Goal: Book appointment/travel/reservation

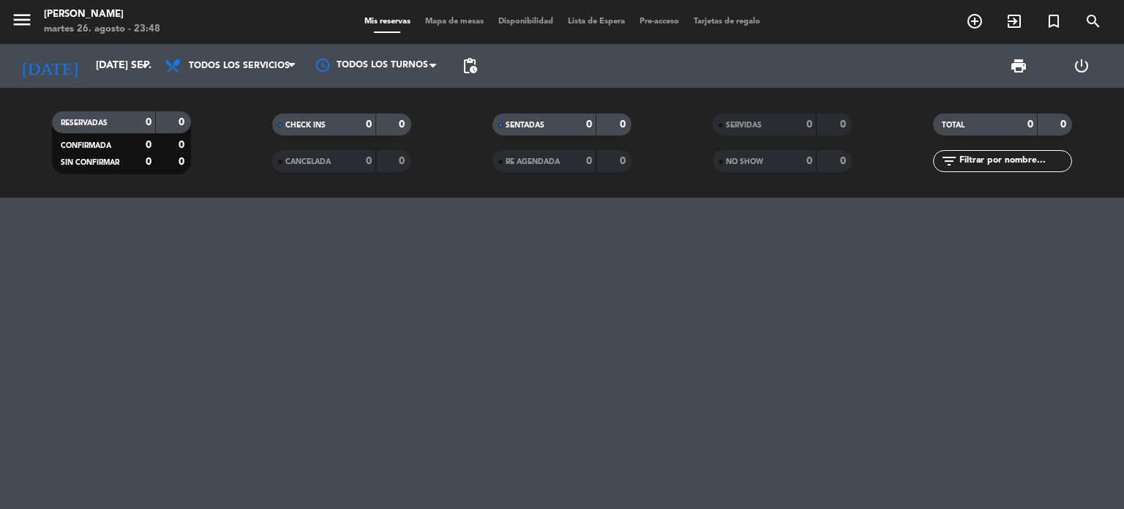
click at [443, 20] on span "Mapa de mesas" at bounding box center [454, 22] width 73 height 8
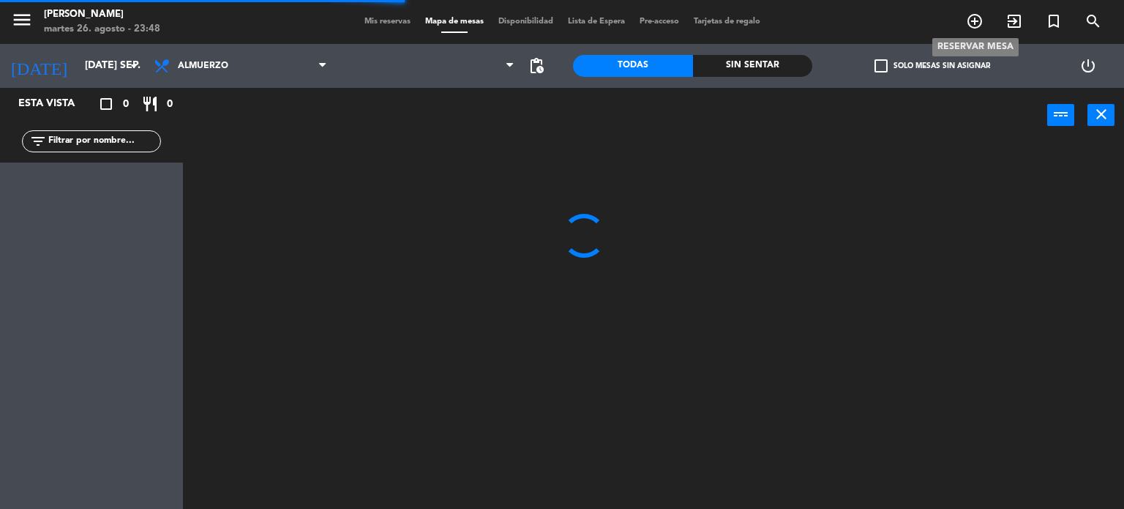
click at [965, 24] on span "add_circle_outline" at bounding box center [975, 21] width 40 height 25
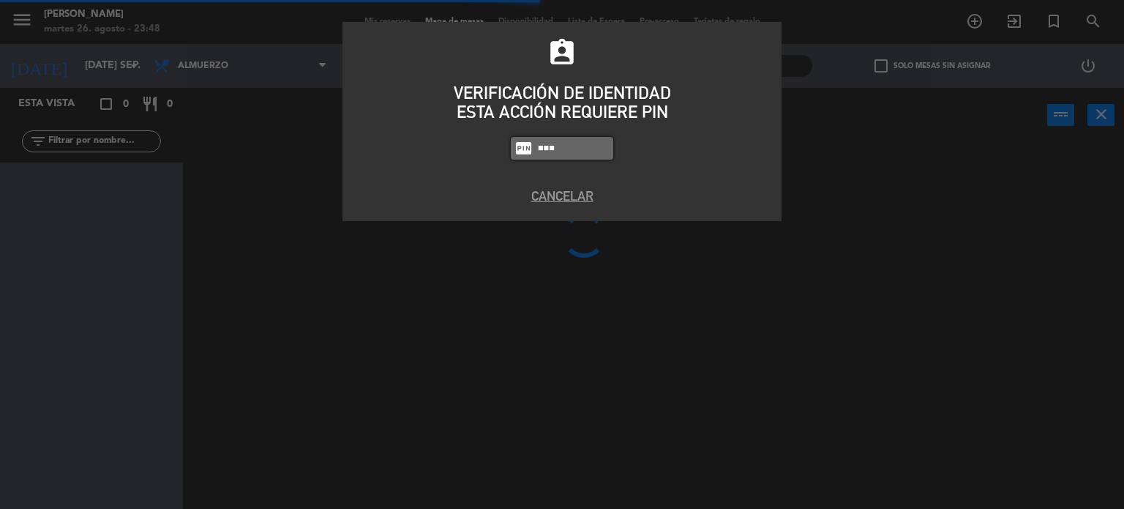
type input "3857"
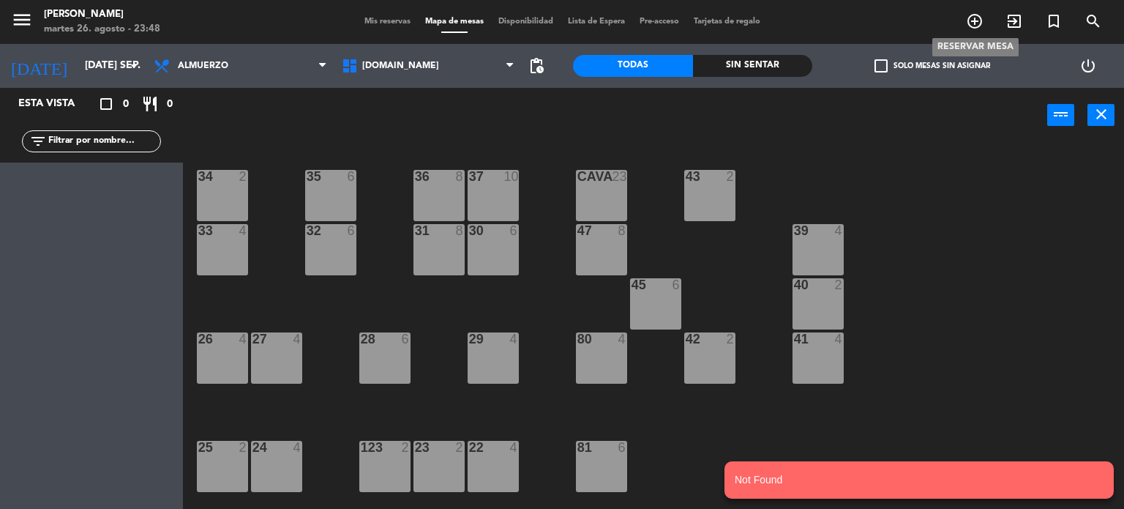
click at [975, 24] on icon "add_circle_outline" at bounding box center [975, 21] width 18 height 18
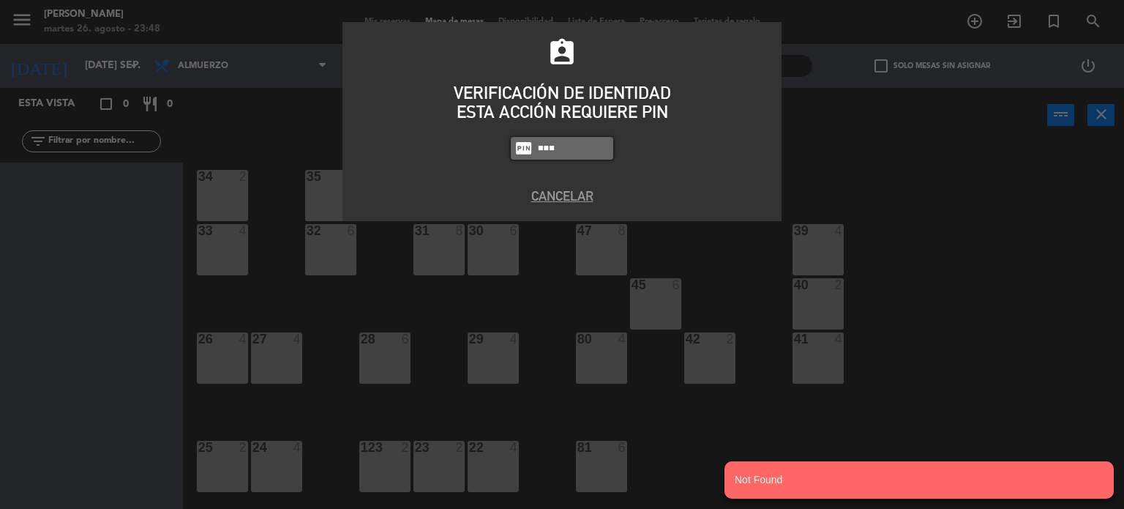
type input "3871"
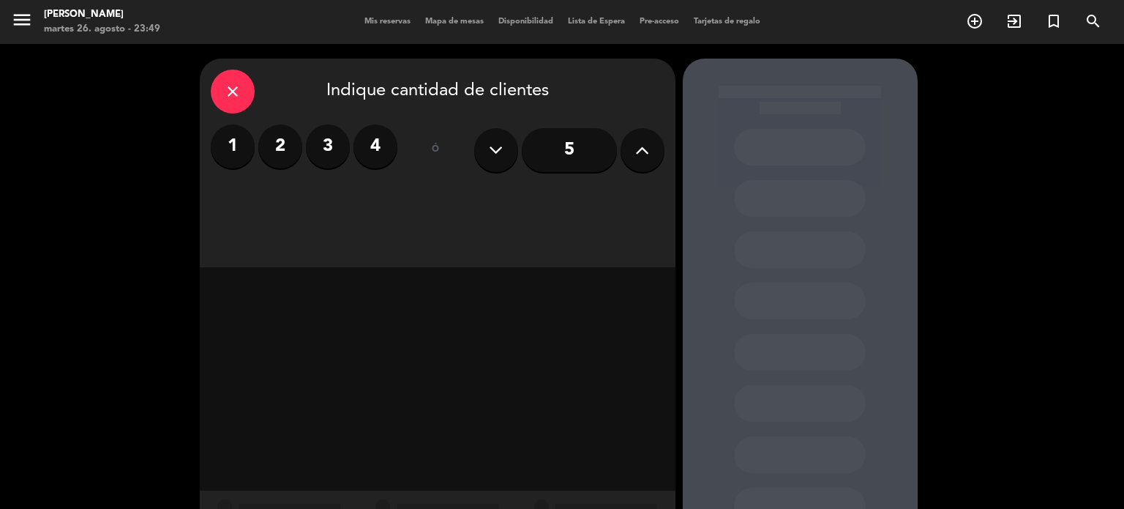
click at [664, 139] on div "5" at bounding box center [569, 149] width 190 height 51
click at [662, 139] on div "5" at bounding box center [569, 149] width 190 height 51
click at [659, 139] on button at bounding box center [643, 150] width 44 height 44
click at [659, 141] on button at bounding box center [643, 150] width 44 height 44
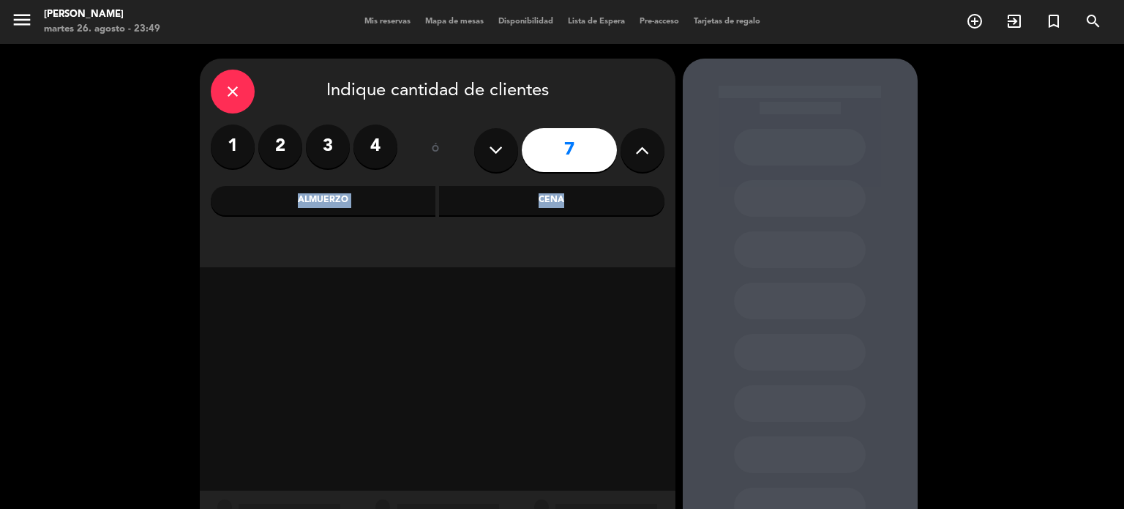
click at [659, 146] on button at bounding box center [643, 150] width 44 height 44
click at [654, 153] on button at bounding box center [643, 150] width 44 height 44
type input "10"
click at [525, 238] on div "close Indique cantidad de clientes 1 2 3 4 ó 10 Almuerzo Cena" at bounding box center [438, 163] width 476 height 209
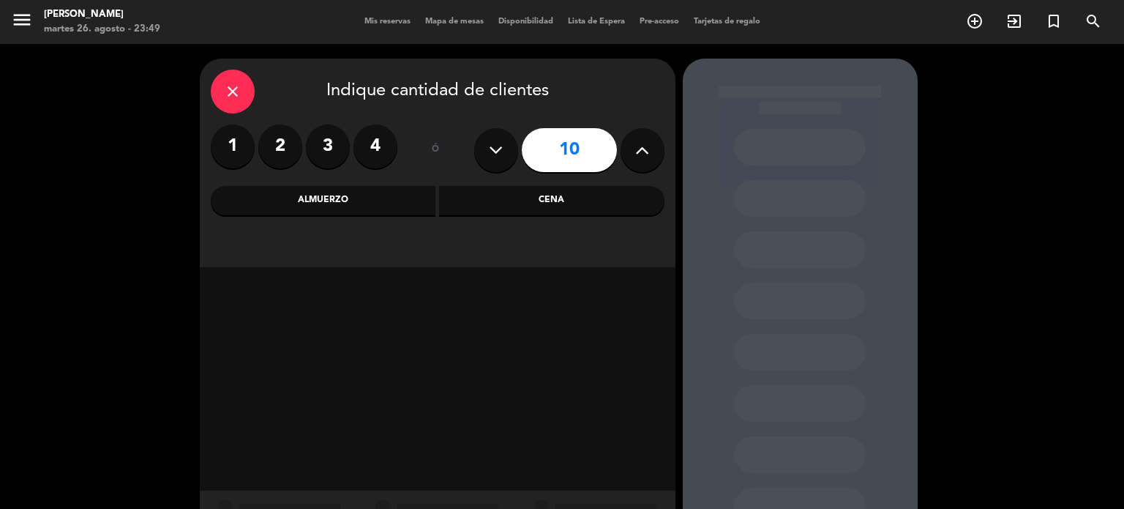
click at [556, 218] on div "close Indique cantidad de clientes 1 2 3 4 ó 10 Almuerzo Cena" at bounding box center [438, 163] width 476 height 209
drag, startPoint x: 553, startPoint y: 202, endPoint x: 466, endPoint y: 216, distance: 87.5
click at [552, 202] on div "Cena" at bounding box center [551, 200] width 225 height 29
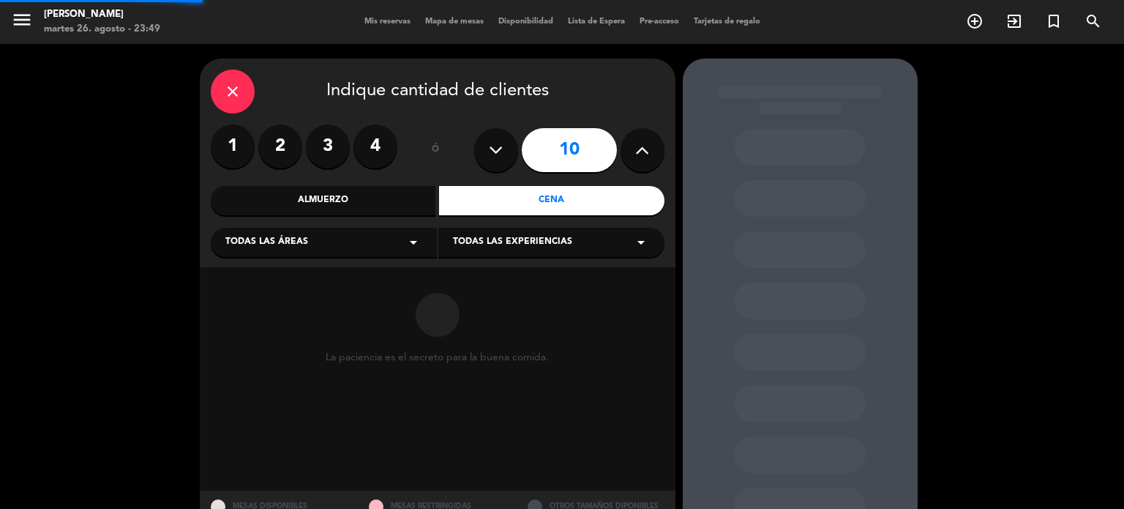
click at [378, 231] on div "Todas las áreas arrow_drop_down" at bounding box center [324, 242] width 226 height 29
click at [272, 318] on div "SALON" at bounding box center [323, 322] width 197 height 15
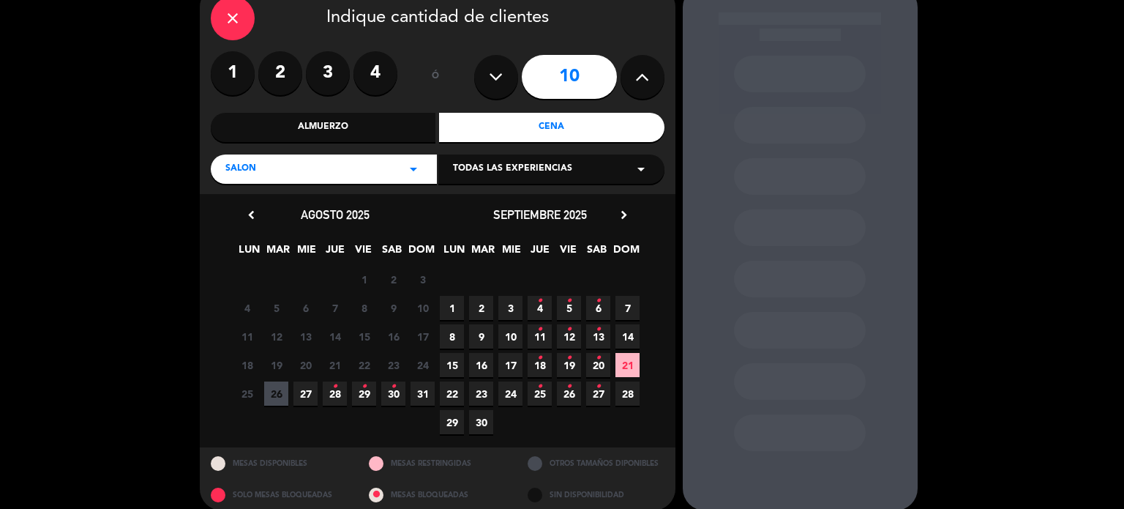
scroll to position [88, 0]
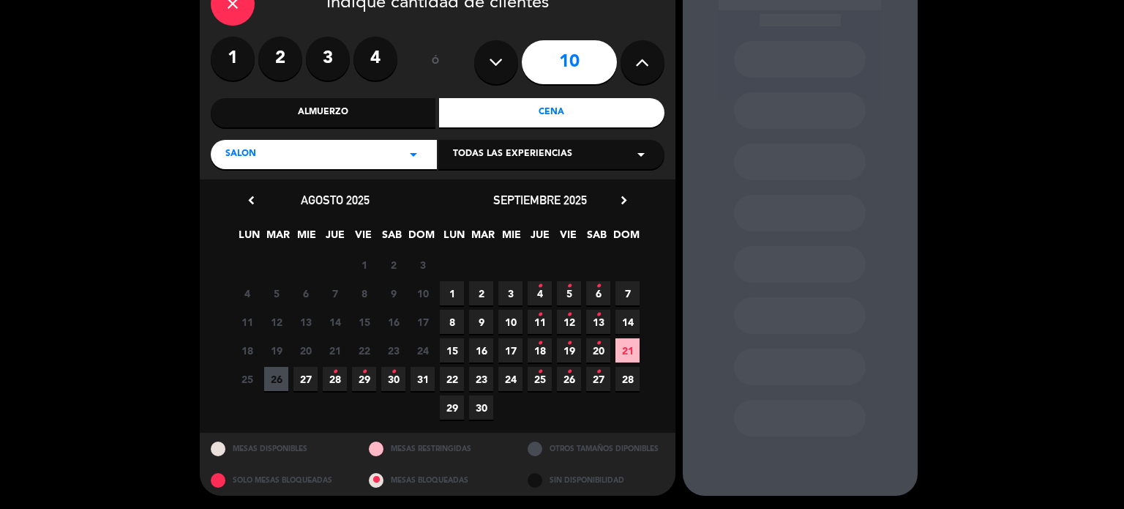
click at [337, 371] on icon "•" at bounding box center [334, 371] width 5 height 23
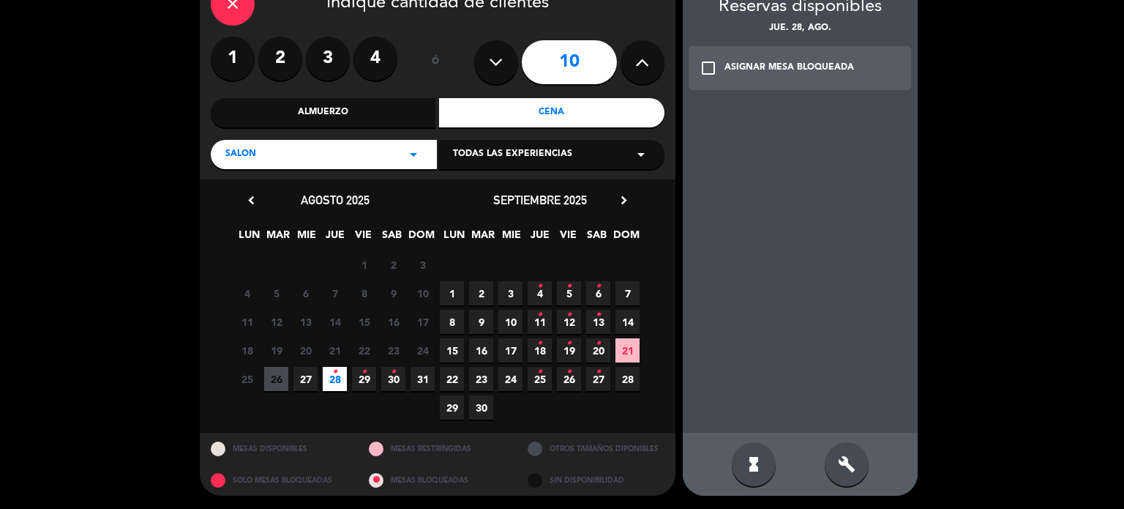
click at [871, 474] on div "hourglass_full build" at bounding box center [800, 464] width 235 height 63
click at [841, 459] on icon "build" at bounding box center [847, 464] width 18 height 18
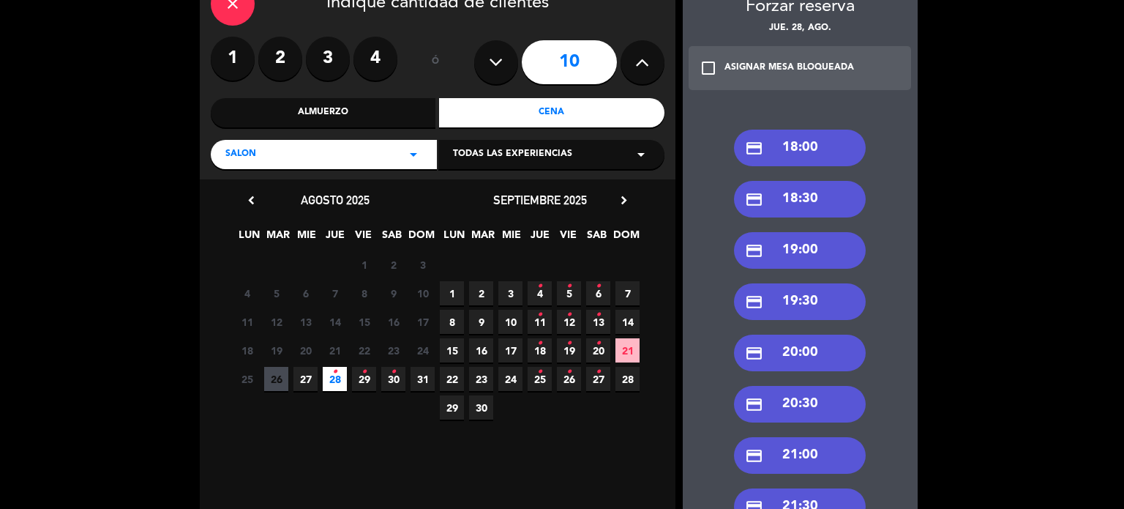
scroll to position [234, 0]
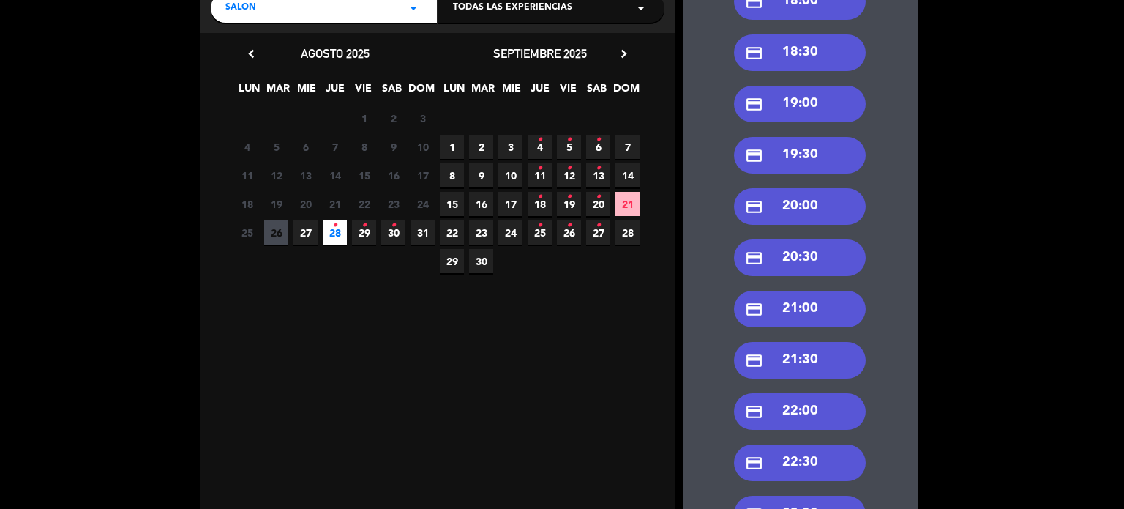
click at [828, 412] on div "credit_card 22:00" at bounding box center [800, 411] width 132 height 37
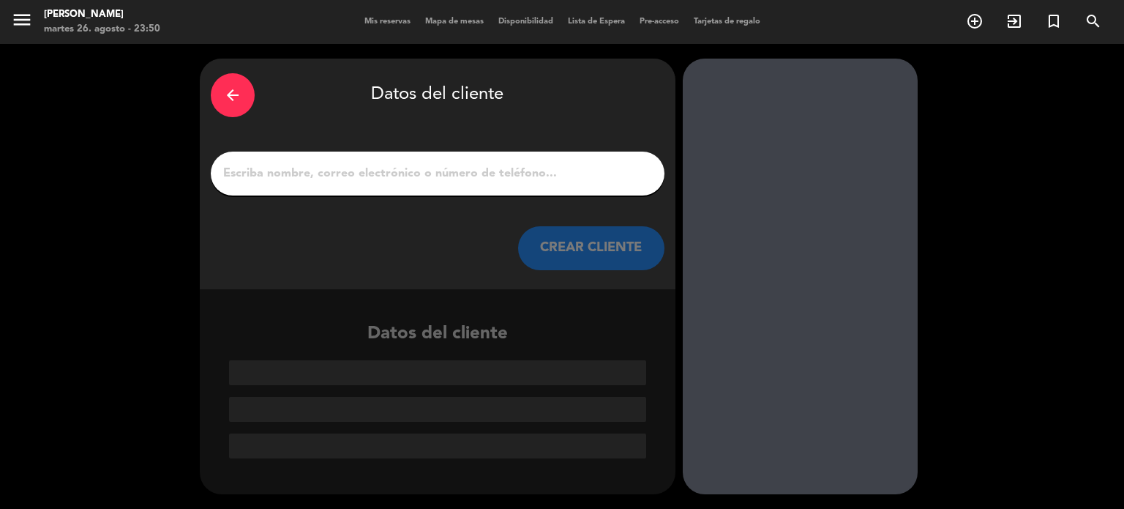
scroll to position [0, 0]
click at [527, 173] on input "1" at bounding box center [438, 173] width 432 height 20
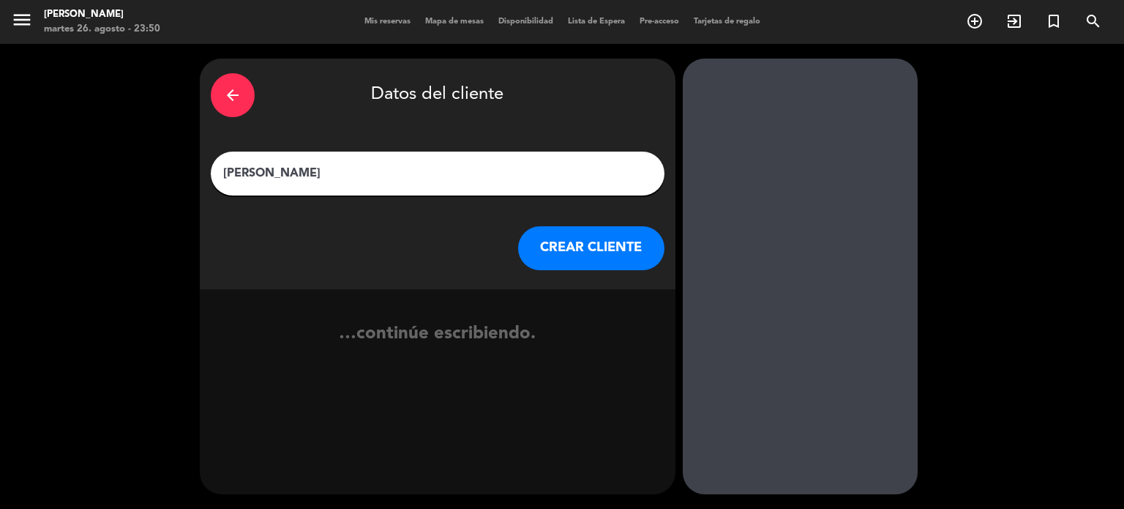
type input "[PERSON_NAME]"
click at [606, 244] on button "CREAR CLIENTE" at bounding box center [591, 248] width 146 height 44
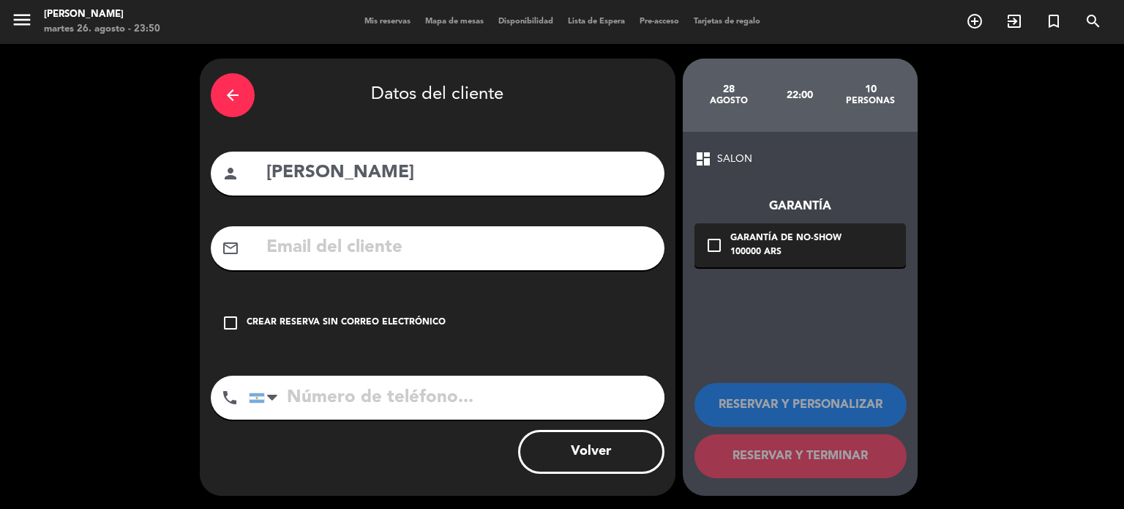
click at [486, 298] on div "arrow_back Datos del cliente person [PERSON_NAME] mail_outline check_box_outlin…" at bounding box center [438, 277] width 476 height 437
click at [416, 346] on div "arrow_back Datos del cliente person [PERSON_NAME] mail_outline check_box_outlin…" at bounding box center [438, 277] width 476 height 437
click at [452, 333] on div "check_box_outline_blank Crear reserva sin correo electrónico" at bounding box center [438, 323] width 454 height 44
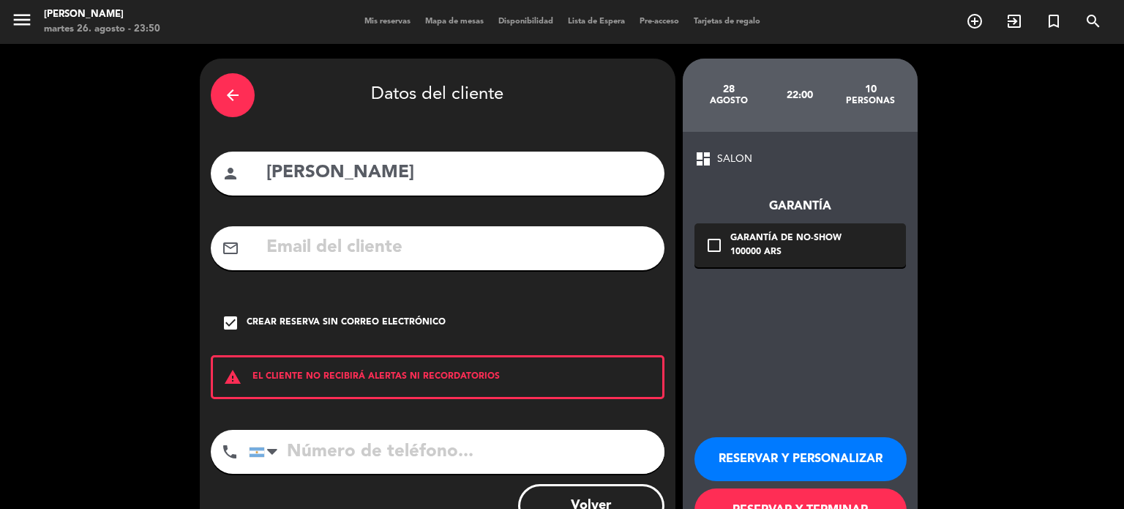
click at [790, 455] on button "RESERVAR Y PERSONALIZAR" at bounding box center [801, 459] width 212 height 44
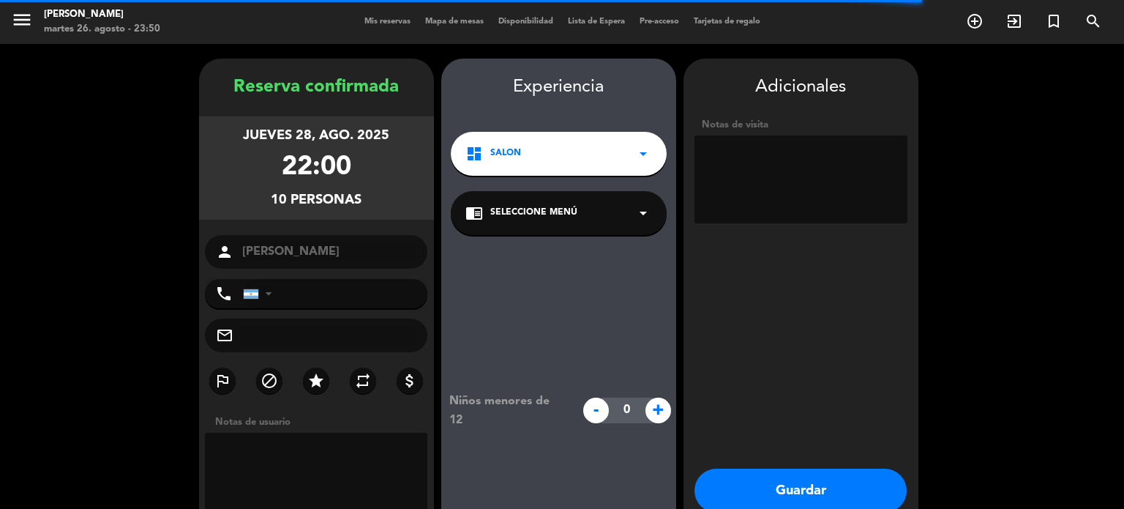
scroll to position [59, 0]
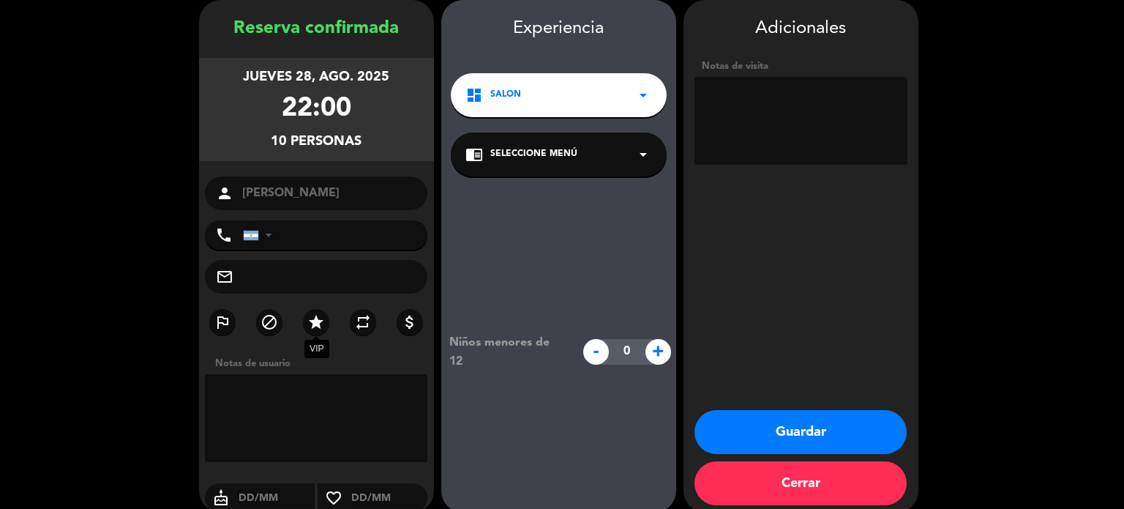
click at [308, 327] on icon "star" at bounding box center [316, 322] width 18 height 18
click at [827, 166] on div "Notas de visita" at bounding box center [801, 115] width 213 height 112
click at [820, 93] on textarea at bounding box center [801, 121] width 213 height 88
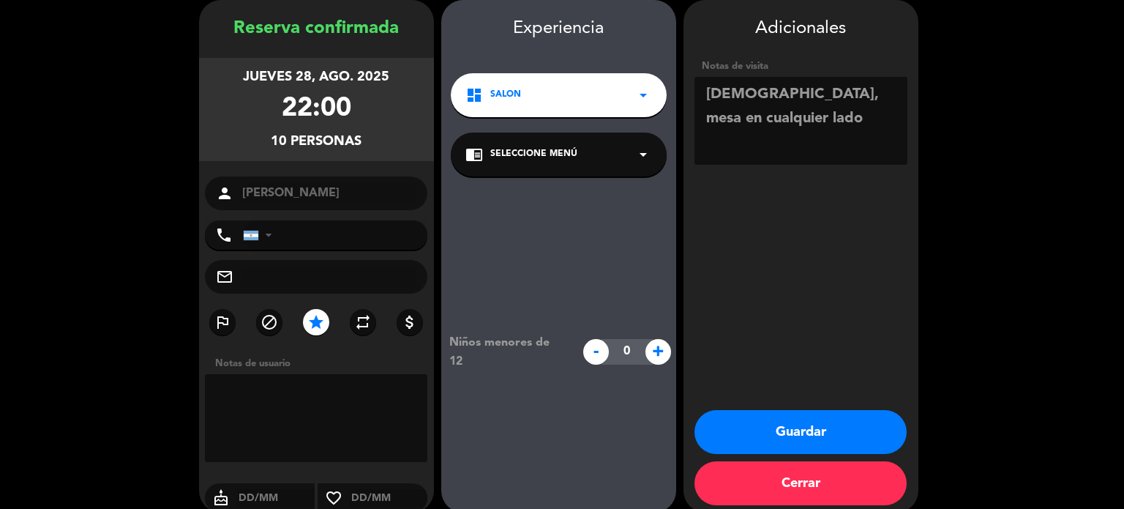
type textarea "[DEMOGRAPHIC_DATA], mesa en cualquier lado"
click at [805, 422] on button "Guardar" at bounding box center [801, 432] width 212 height 44
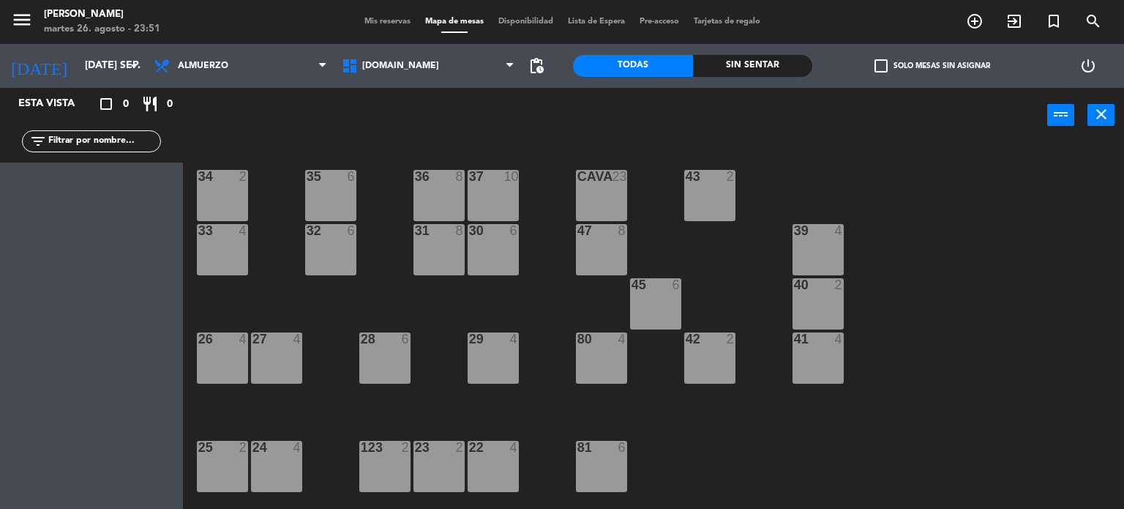
drag, startPoint x: 111, startPoint y: 74, endPoint x: 123, endPoint y: 96, distance: 24.9
click at [123, 94] on ng-component "menu Gardiner martes 26. agosto - 23:51 Mis reservas Mapa de mesas Disponibilid…" at bounding box center [562, 254] width 1124 height 509
click at [124, 100] on span "0" at bounding box center [126, 104] width 6 height 17
click at [109, 70] on input "[DATE] sep." at bounding box center [147, 66] width 139 height 26
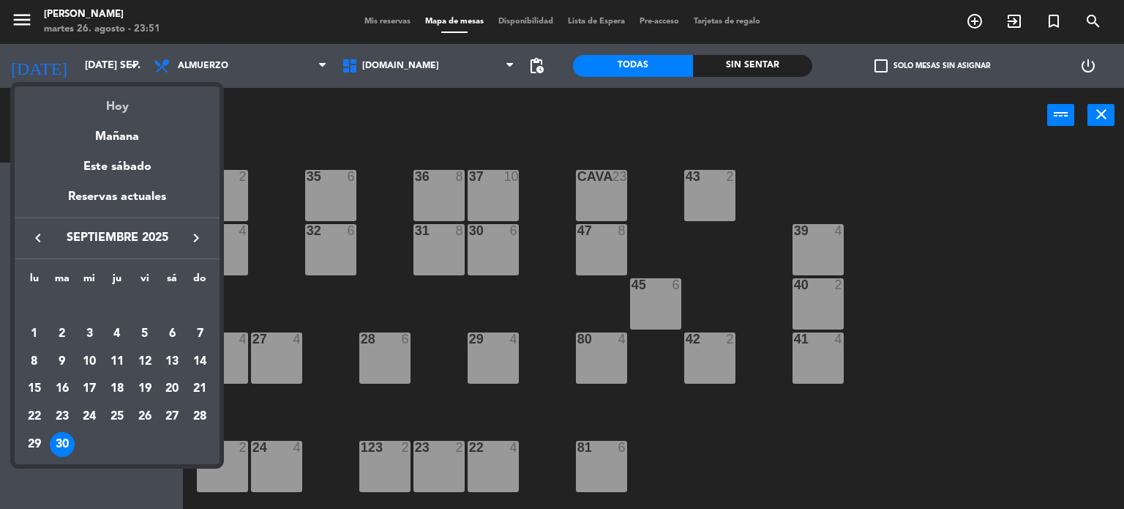
click at [118, 101] on div "Hoy" at bounding box center [117, 101] width 205 height 30
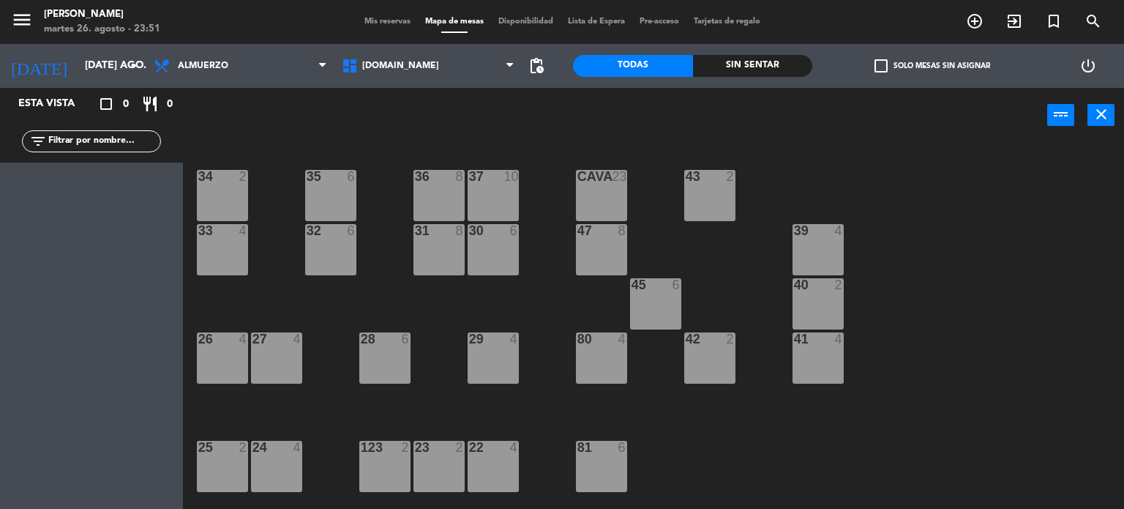
click at [230, 86] on div "Almuerzo Cena Almuerzo Almuerzo Cena" at bounding box center [240, 66] width 188 height 44
click at [230, 75] on span "Almuerzo" at bounding box center [240, 66] width 188 height 32
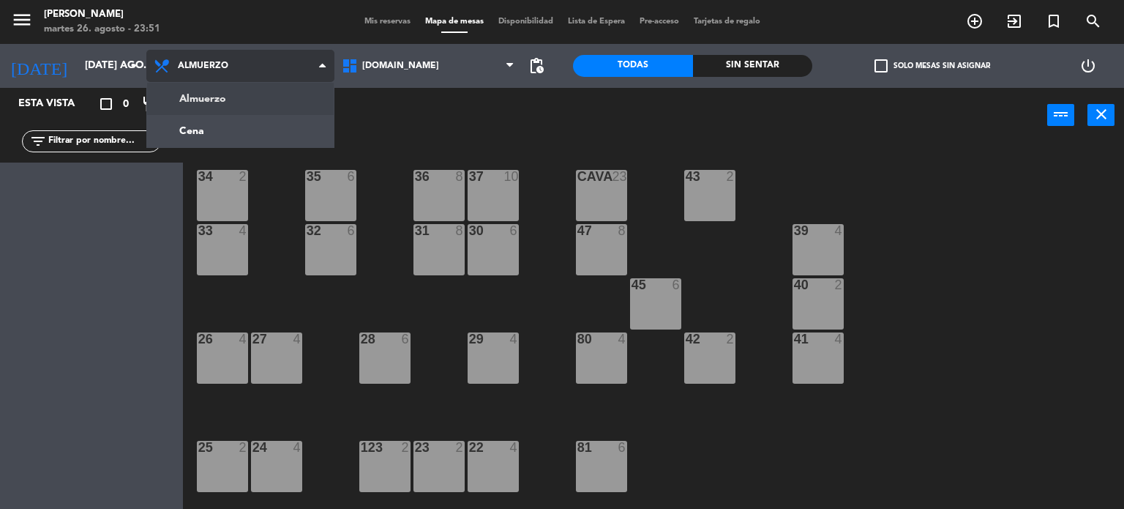
click at [214, 123] on ng-component "menu Gardiner martes 26. agosto - 23:51 Mis reservas Mapa de mesas Disponibilid…" at bounding box center [562, 254] width 1124 height 509
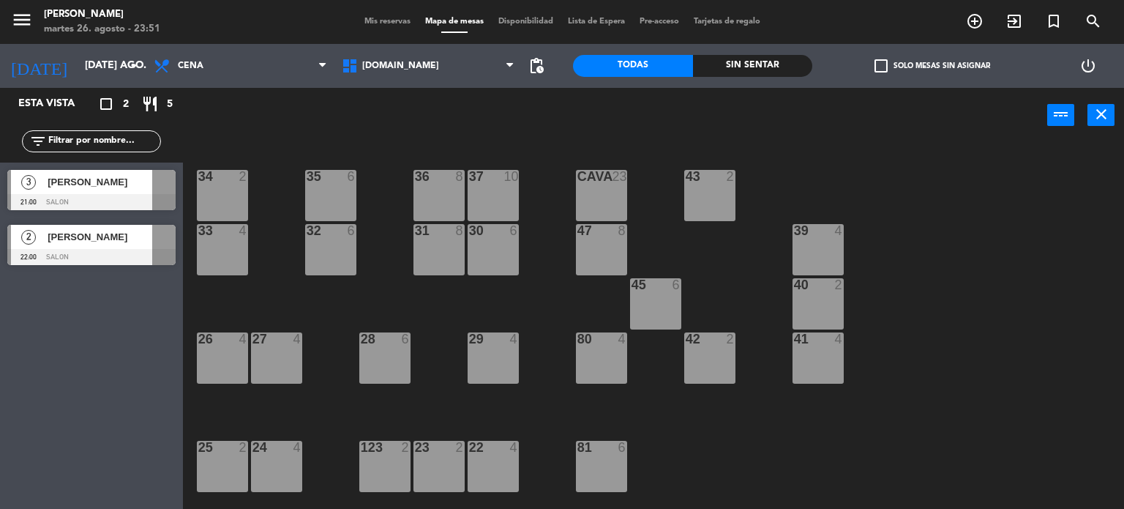
click at [978, 195] on div "34 2 35 6 36 8 43 2 37 10 CAVA 23 33 4 32 6 31 8 30 6 47 8 39 4 45 6 40 2 26 4 …" at bounding box center [659, 326] width 930 height 366
click at [118, 67] on input "[DATE] ago." at bounding box center [147, 66] width 139 height 26
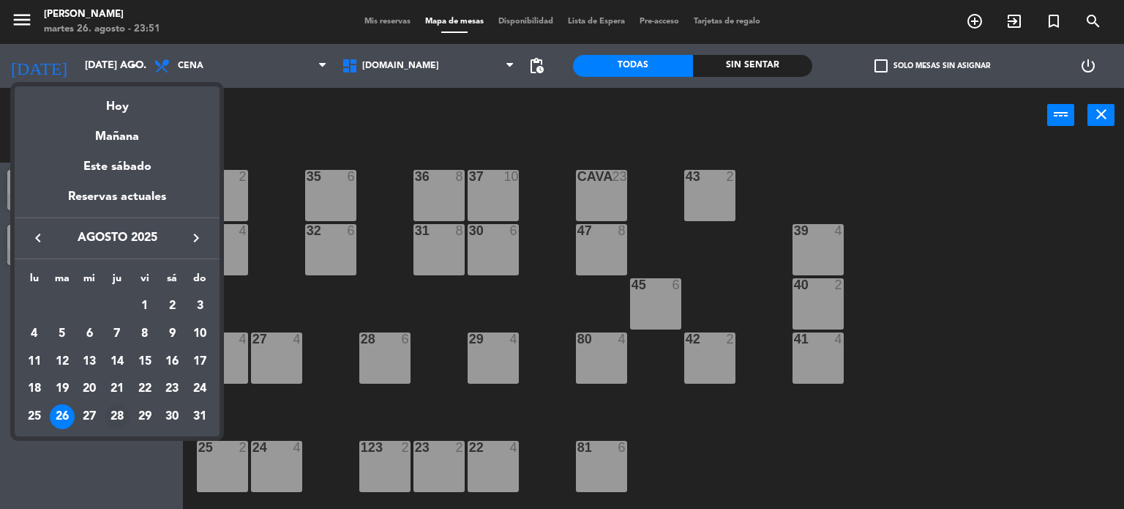
click at [120, 411] on div "28" at bounding box center [117, 416] width 25 height 25
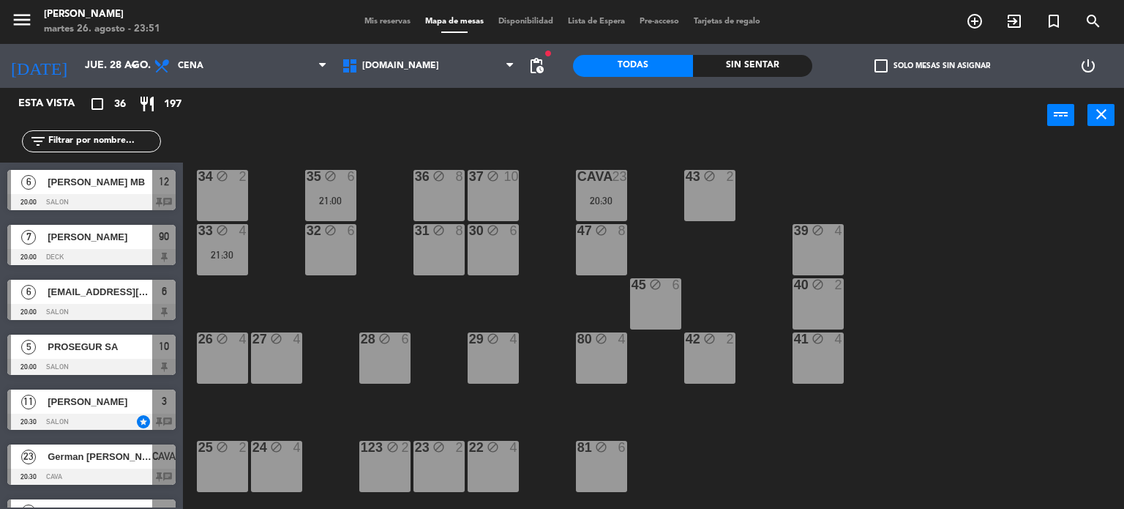
click at [744, 61] on div "Sin sentar" at bounding box center [753, 66] width 120 height 22
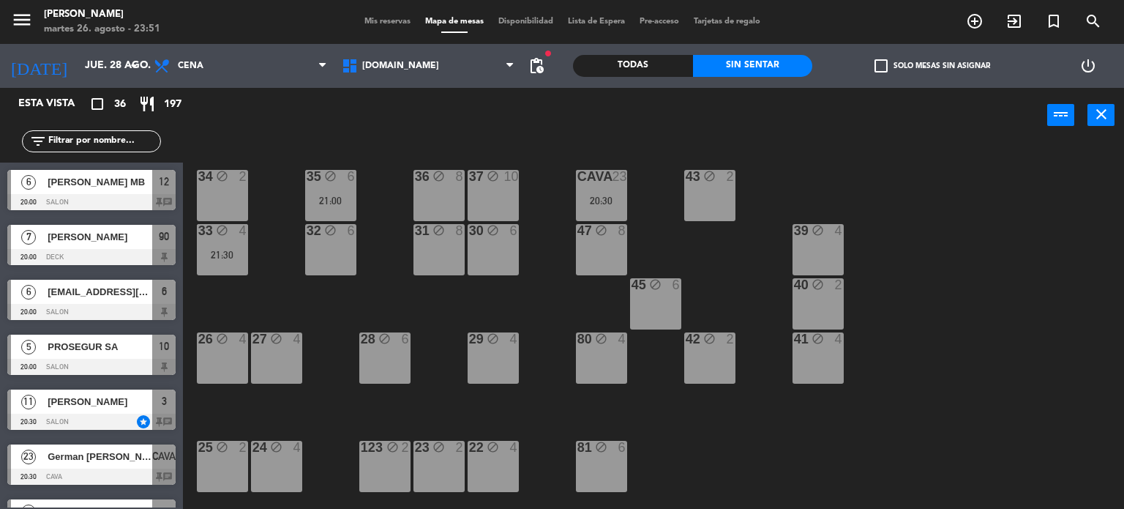
click at [950, 67] on label "check_box_outline_blank Solo mesas sin asignar" at bounding box center [933, 65] width 116 height 13
click at [932, 66] on input "check_box_outline_blank Solo mesas sin asignar" at bounding box center [932, 66] width 0 height 0
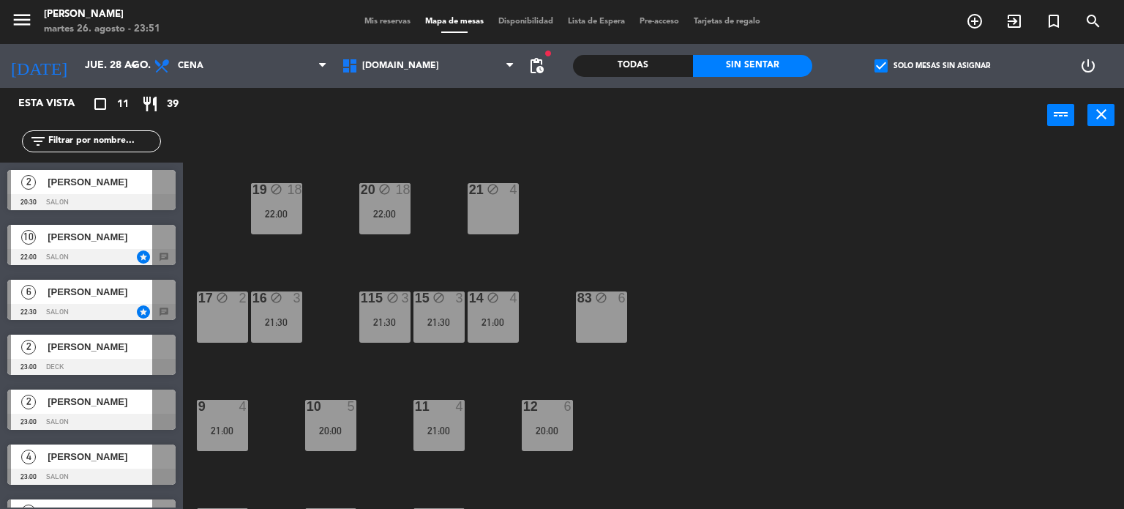
scroll to position [523, 0]
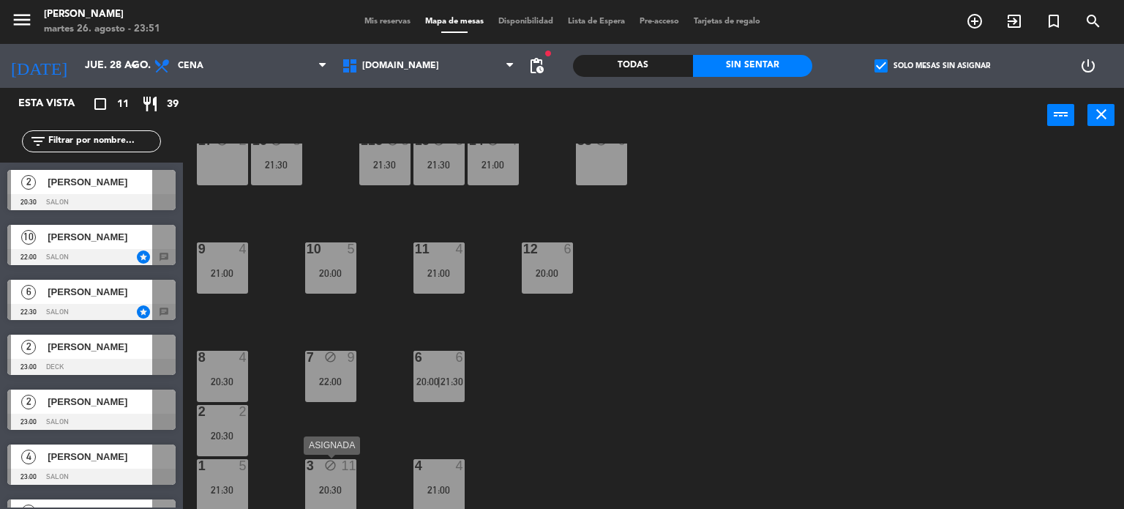
click at [348, 471] on div "11" at bounding box center [349, 465] width 15 height 13
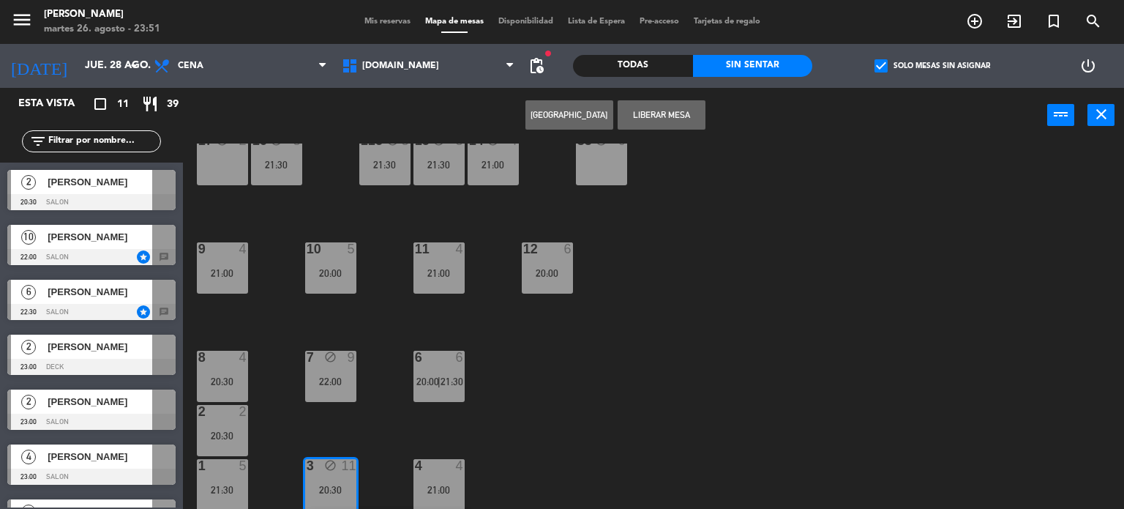
click at [351, 441] on div "34 block 2 35 block 6 21:00 36 block 8 43 block 2 37 block 10 CAVA 23 20:30 33 …" at bounding box center [659, 326] width 930 height 366
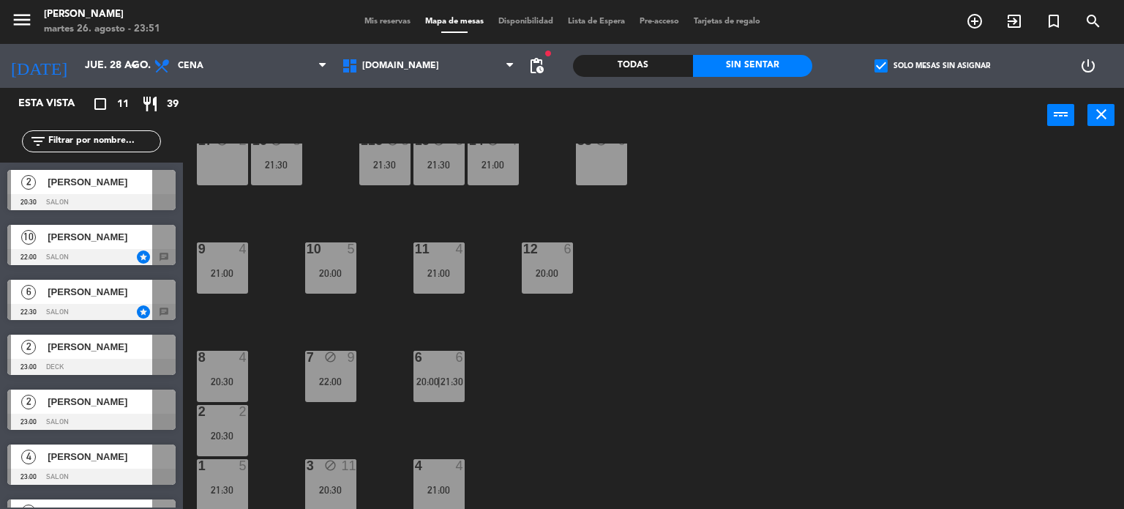
click at [354, 383] on div "22:00" at bounding box center [330, 381] width 51 height 10
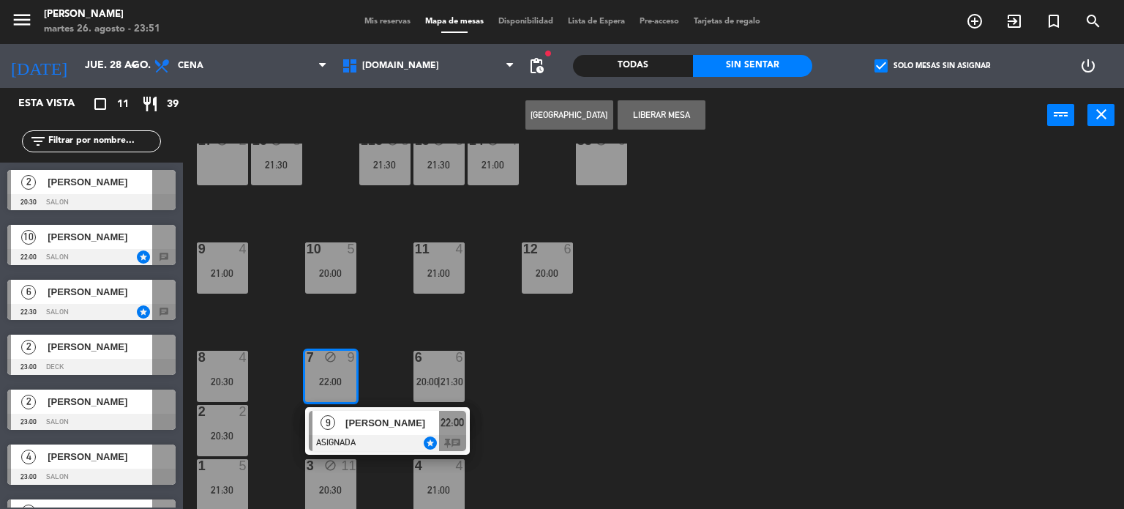
click at [536, 391] on div "34 block 2 35 block 6 21:00 36 block 8 43 block 2 37 block 10 CAVA 23 20:30 33 …" at bounding box center [659, 326] width 930 height 366
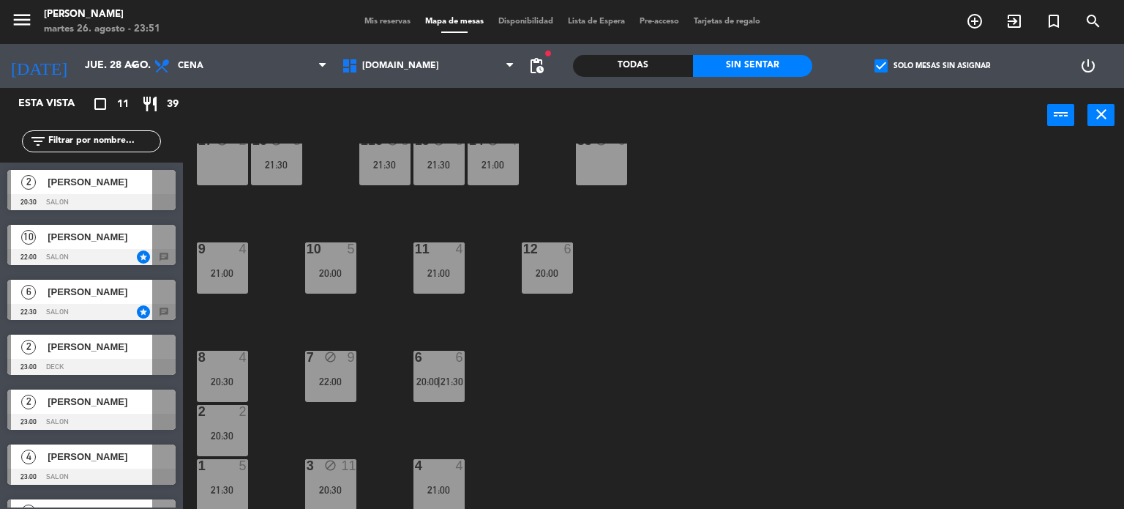
click at [435, 360] on div at bounding box center [439, 357] width 24 height 13
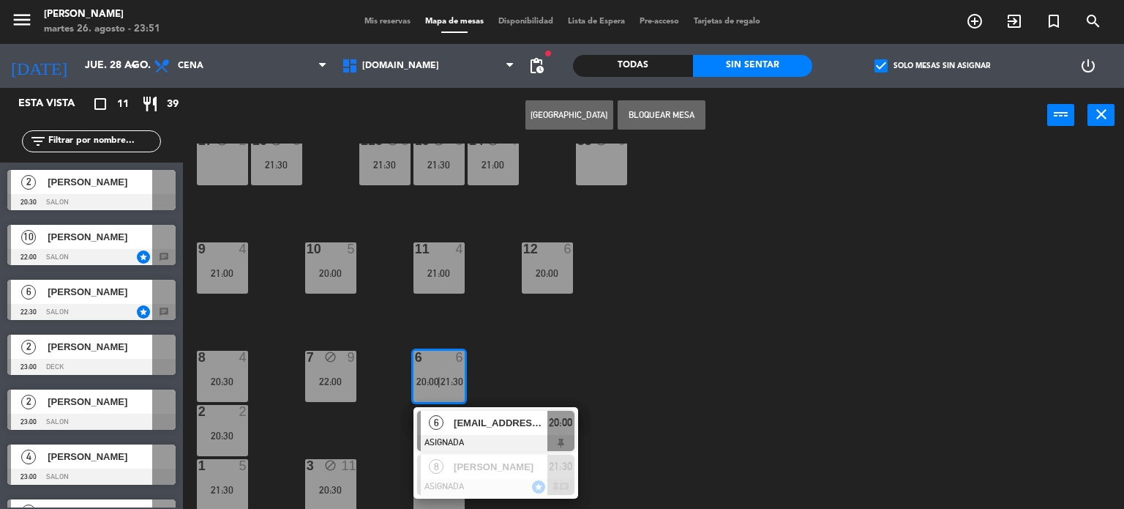
click at [517, 422] on span "[EMAIL_ADDRESS][DOMAIN_NAME]" at bounding box center [501, 422] width 94 height 15
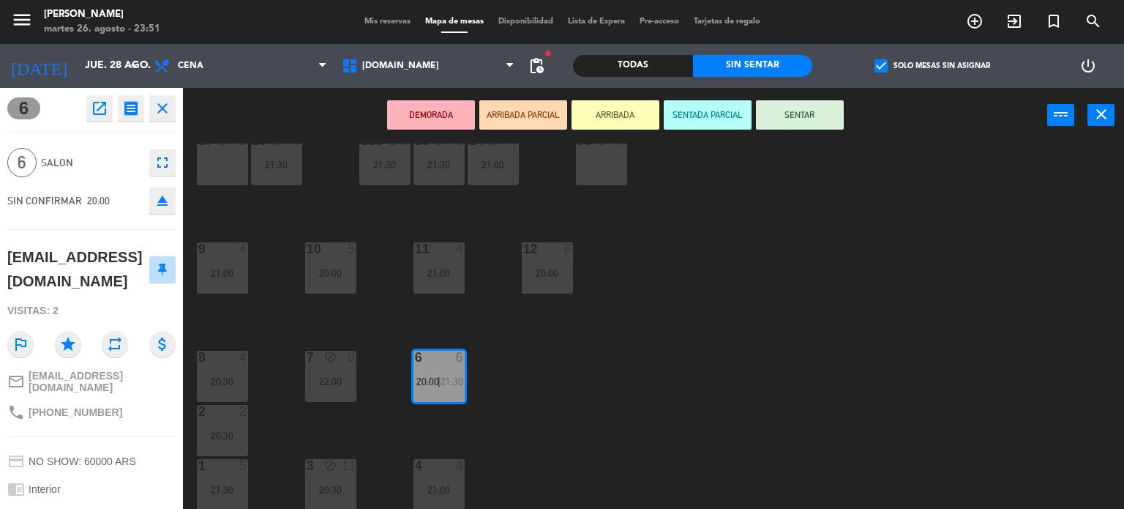
scroll to position [377, 0]
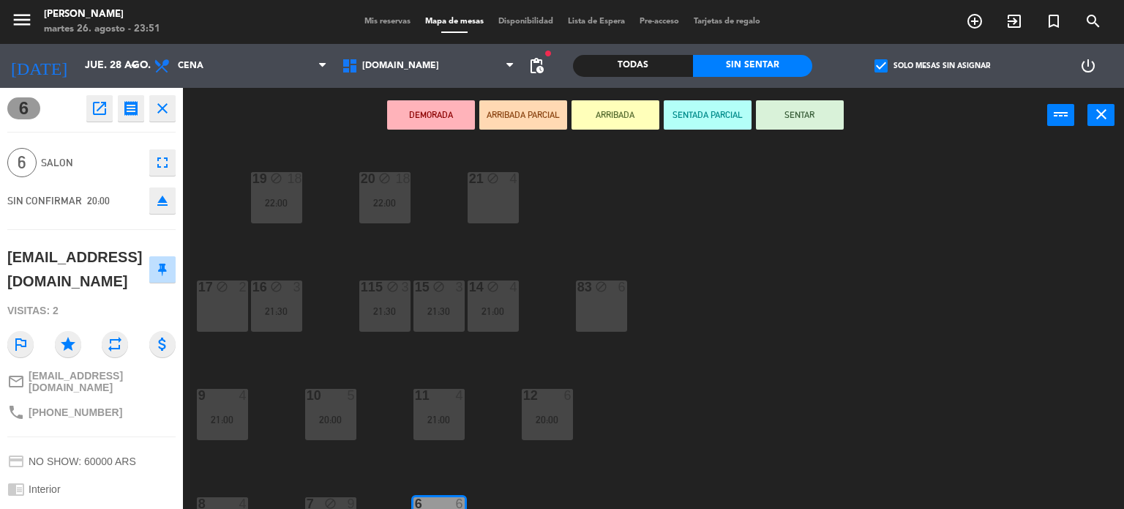
click at [605, 309] on div "83 block 6" at bounding box center [601, 305] width 51 height 51
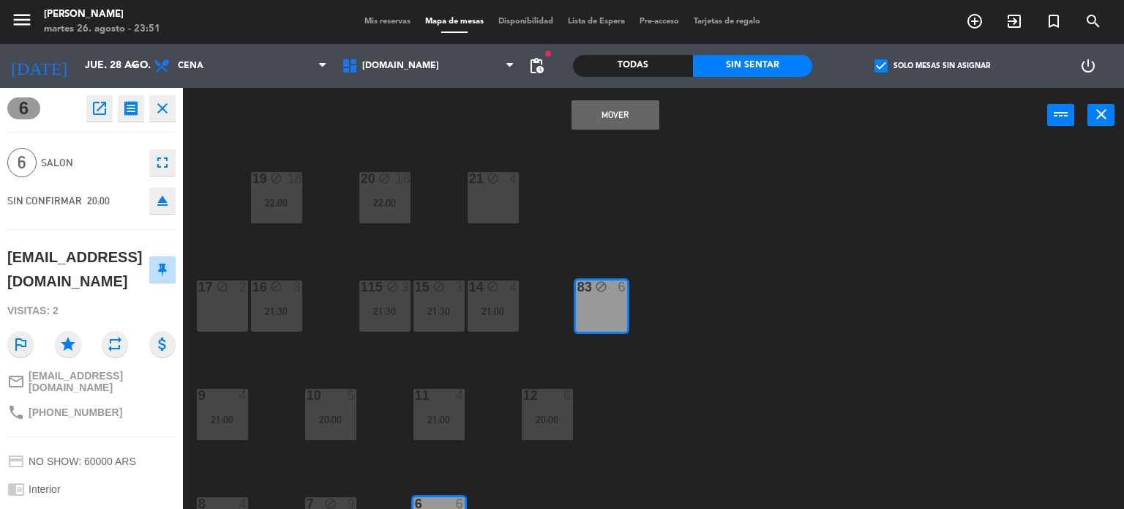
click at [604, 113] on button "Mover" at bounding box center [616, 114] width 88 height 29
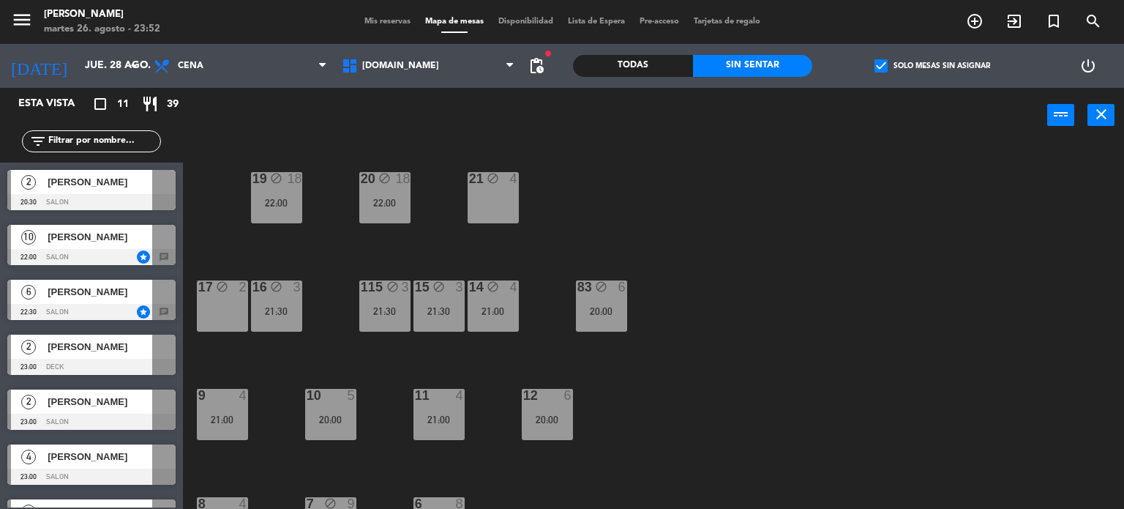
click at [558, 438] on div "12 6 20:00" at bounding box center [547, 414] width 51 height 51
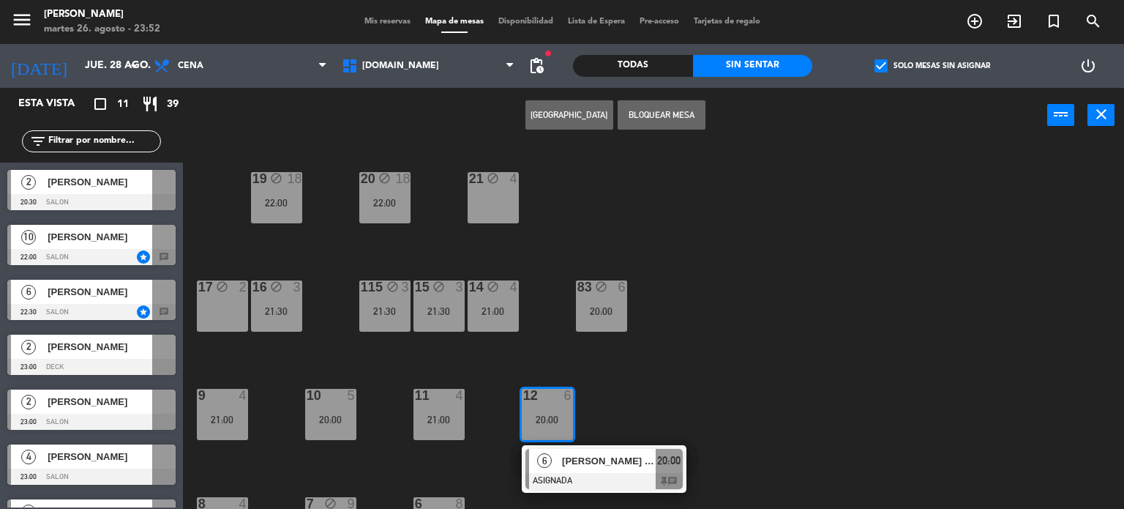
click at [677, 120] on button "Bloquear Mesa" at bounding box center [662, 114] width 88 height 29
click at [753, 299] on div "34 block 2 35 block 6 21:00 36 block 8 43 block 2 37 block 10 CAVA 23 20:30 33 …" at bounding box center [659, 326] width 930 height 366
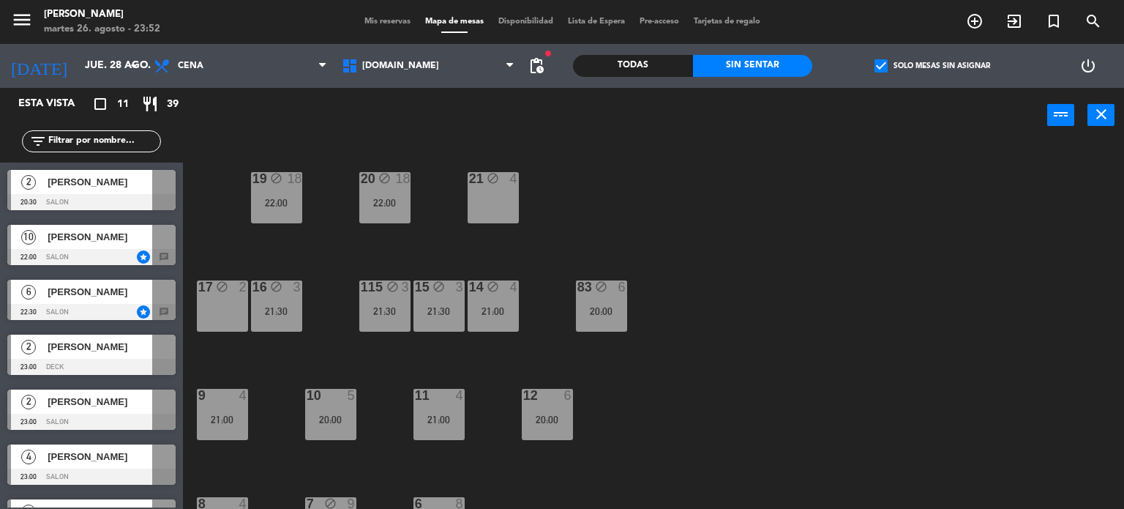
scroll to position [523, 0]
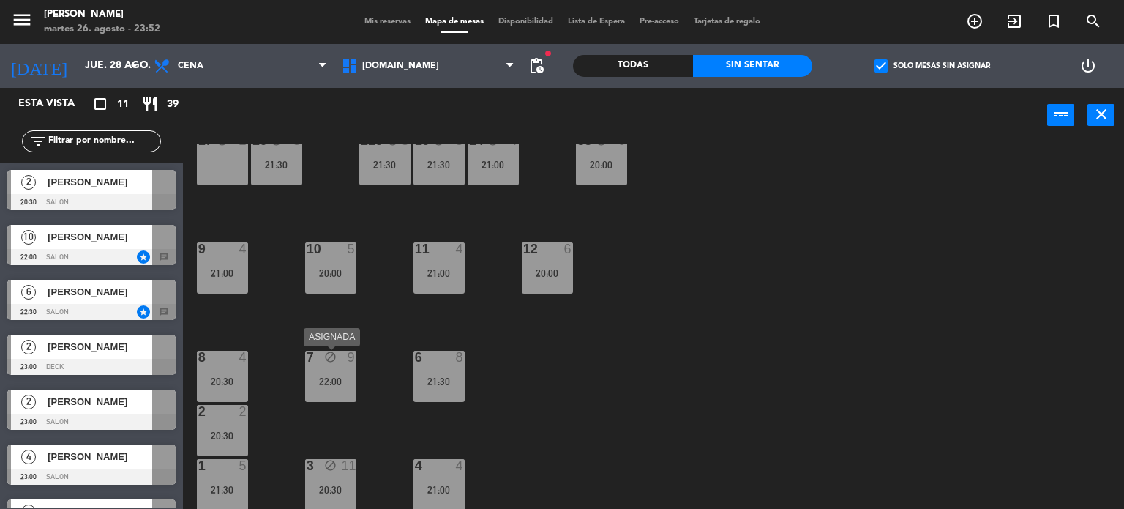
click at [337, 396] on div "7 block 9 22:00" at bounding box center [330, 376] width 51 height 51
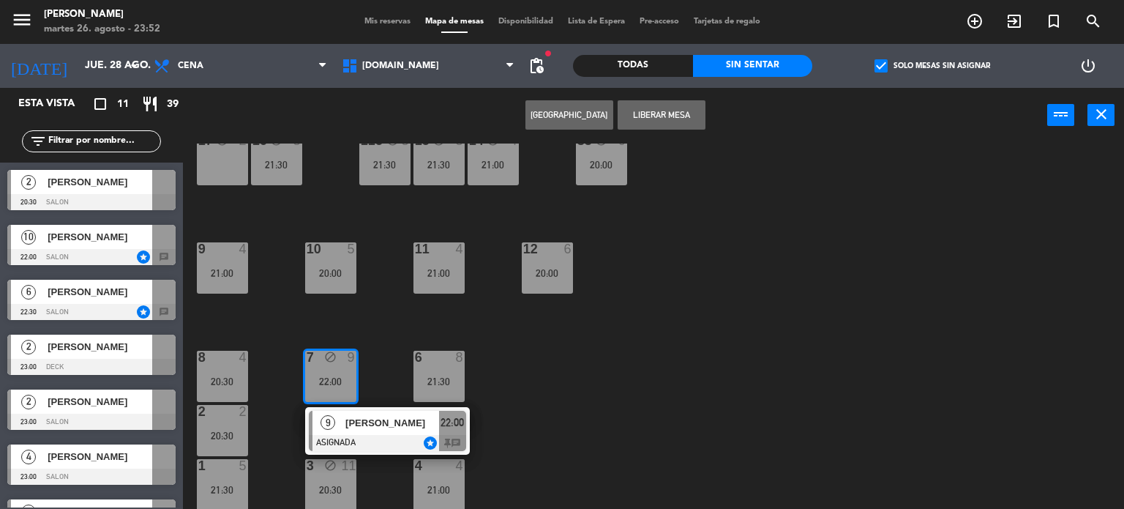
click at [523, 411] on div "34 block 2 35 block 6 21:00 36 block 8 43 block 2 37 block 10 CAVA 23 20:30 33 …" at bounding box center [659, 326] width 930 height 366
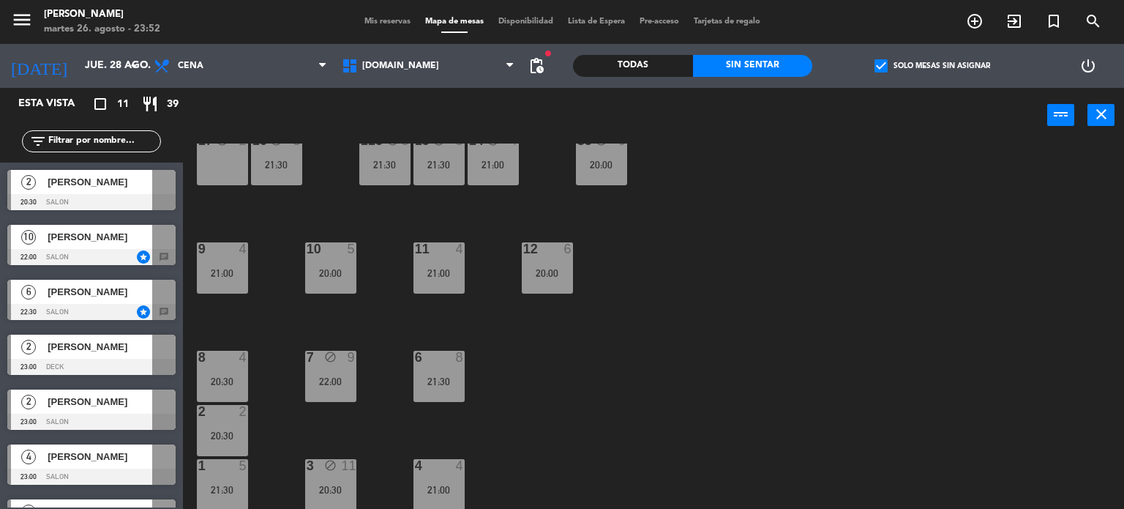
click at [470, 365] on div "34 block 2 35 block 6 21:00 36 block 8 43 block 2 37 block 10 CAVA 23 20:30 33 …" at bounding box center [659, 326] width 930 height 366
drag, startPoint x: 449, startPoint y: 371, endPoint x: 465, endPoint y: 374, distance: 16.4
click at [449, 372] on div "6 8 21:30" at bounding box center [439, 376] width 51 height 51
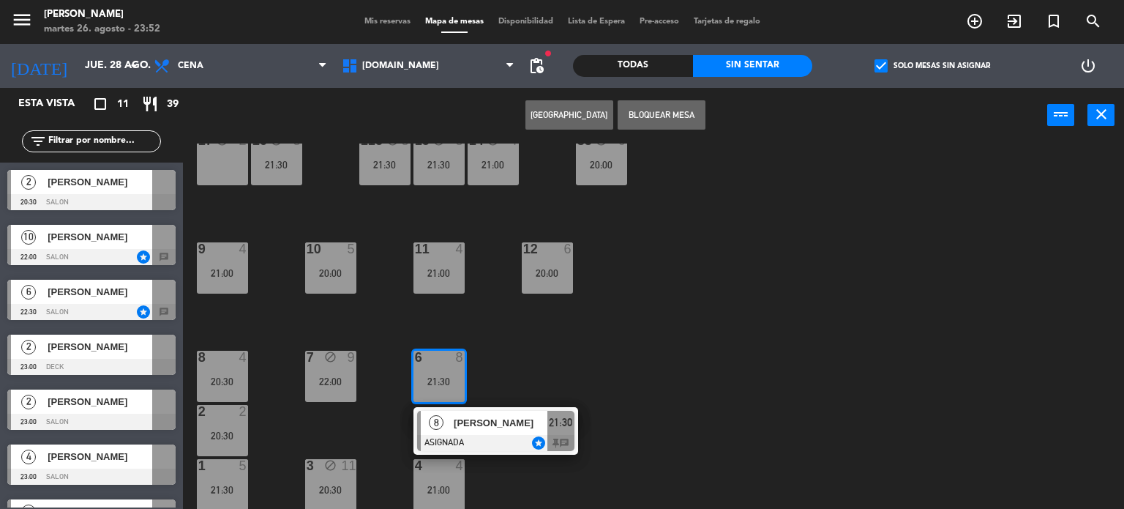
click at [679, 118] on button "Bloquear Mesa" at bounding box center [662, 114] width 88 height 29
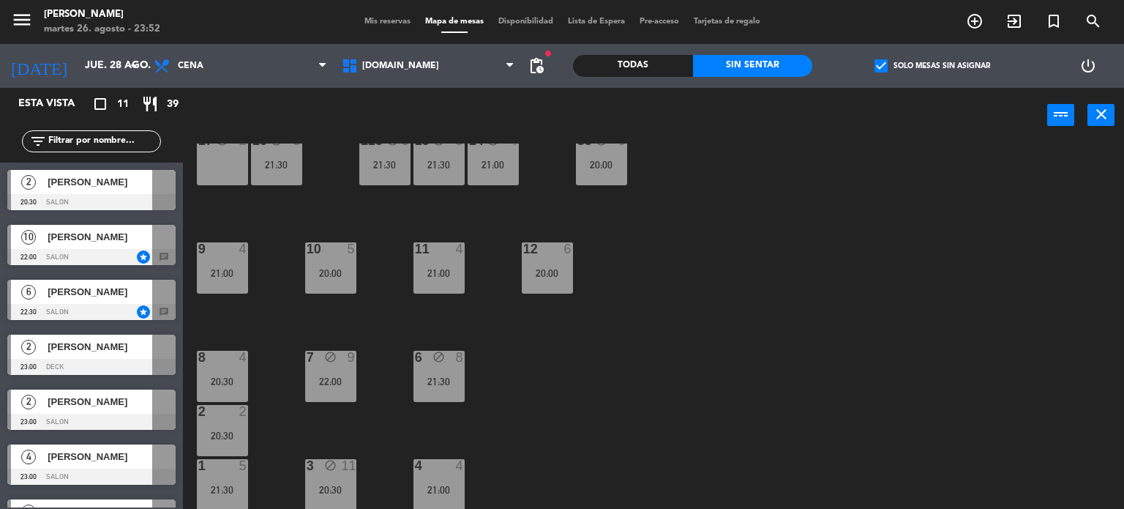
click at [437, 371] on div "6 block 8 21:30" at bounding box center [439, 376] width 51 height 51
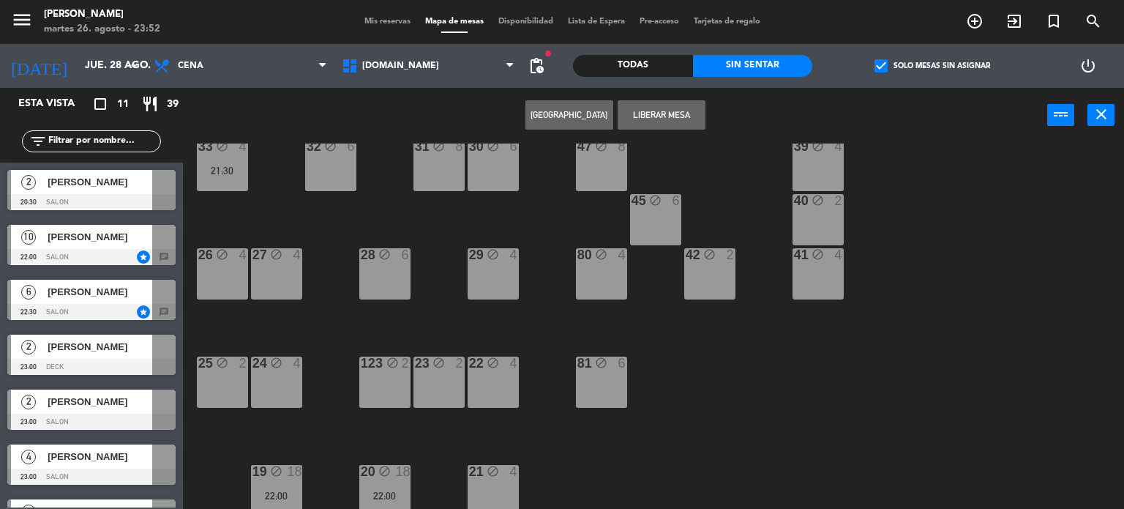
scroll to position [0, 0]
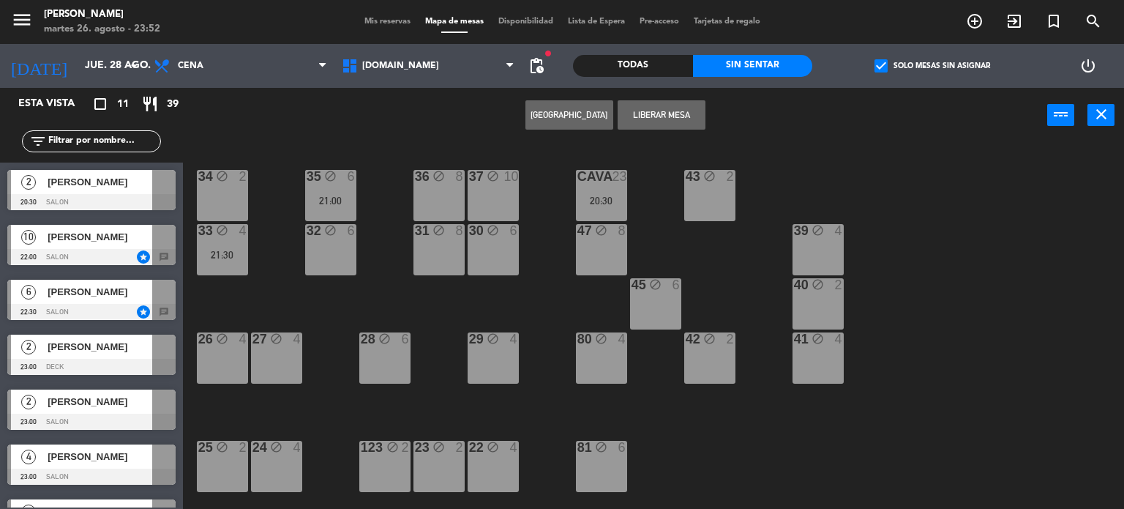
click at [509, 186] on div "37 block 10" at bounding box center [493, 195] width 51 height 51
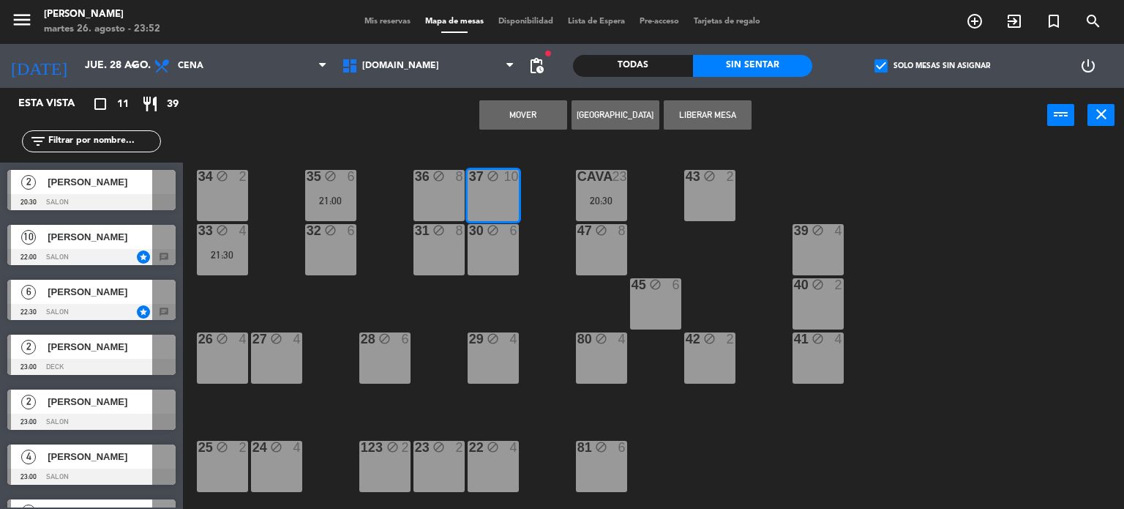
click at [539, 112] on button "Mover" at bounding box center [523, 114] width 88 height 29
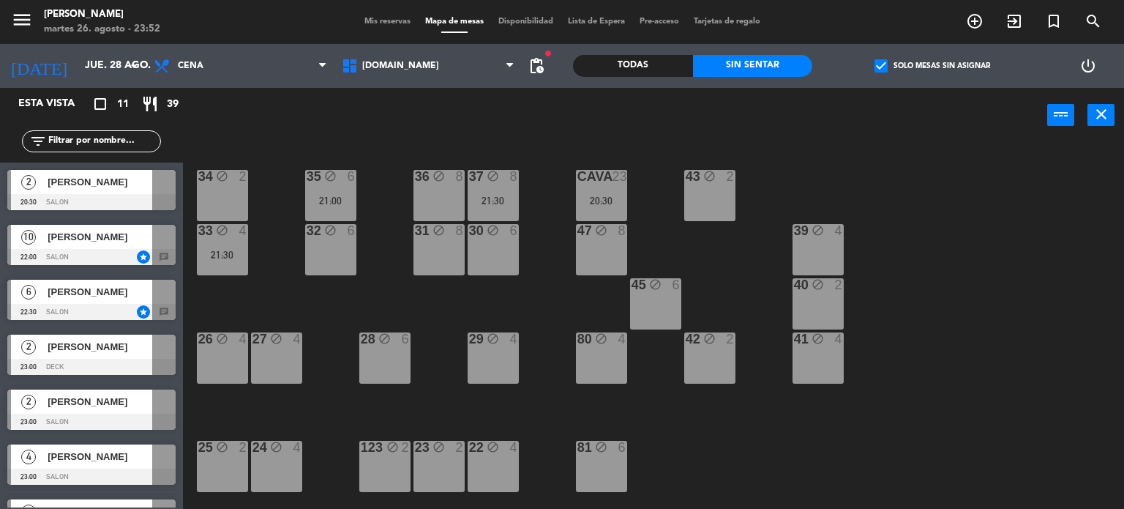
click at [538, 284] on div "34 block 2 35 block 6 21:00 36 block 8 43 block 2 37 block 8 21:30 CAVA 23 20:3…" at bounding box center [659, 326] width 930 height 366
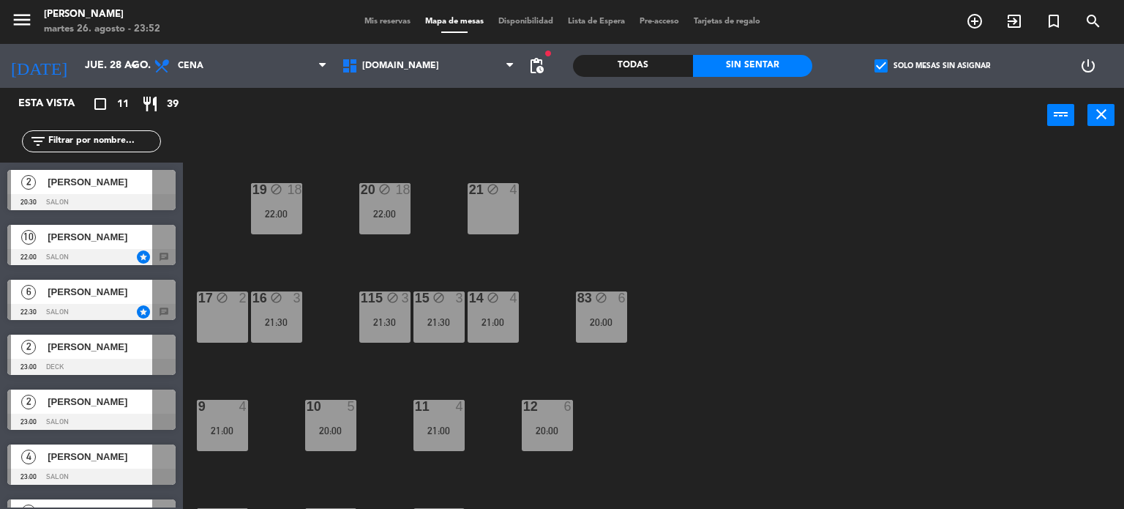
scroll to position [523, 0]
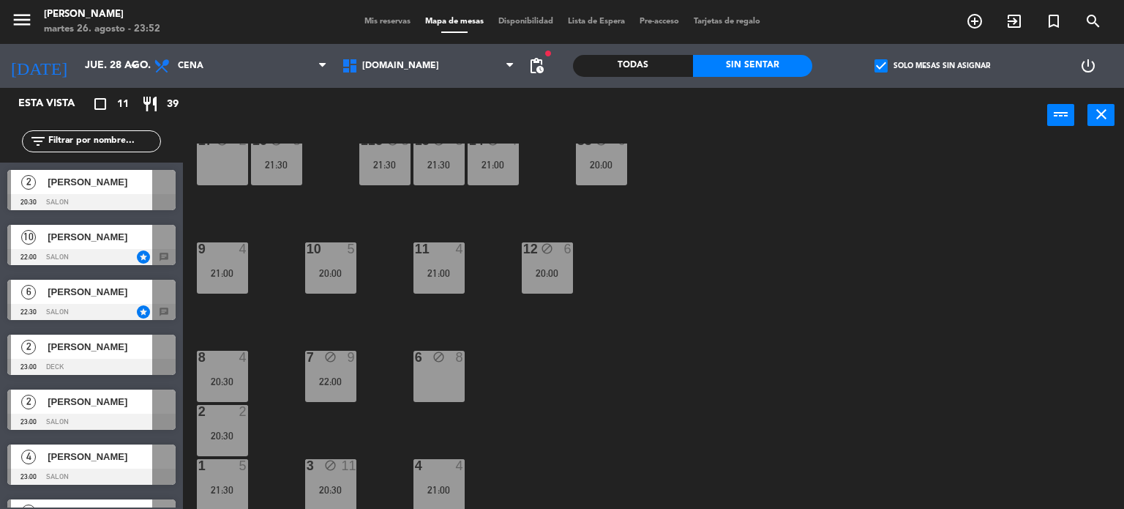
click at [556, 354] on div "34 block 2 35 block 6 21:00 36 block 8 43 block 2 37 block 8 21:30 CAVA 23 20:3…" at bounding box center [659, 326] width 930 height 366
click at [335, 377] on div "22:00" at bounding box center [330, 381] width 51 height 10
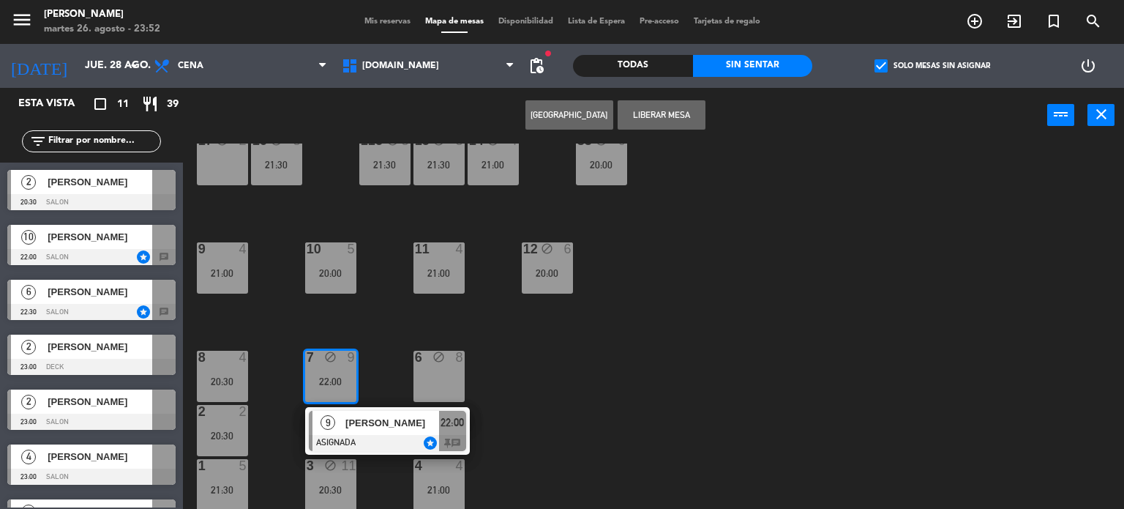
click at [550, 430] on div "34 block 2 35 block 6 21:00 36 block 8 43 block 2 37 block 8 21:30 CAVA 23 20:3…" at bounding box center [659, 326] width 930 height 366
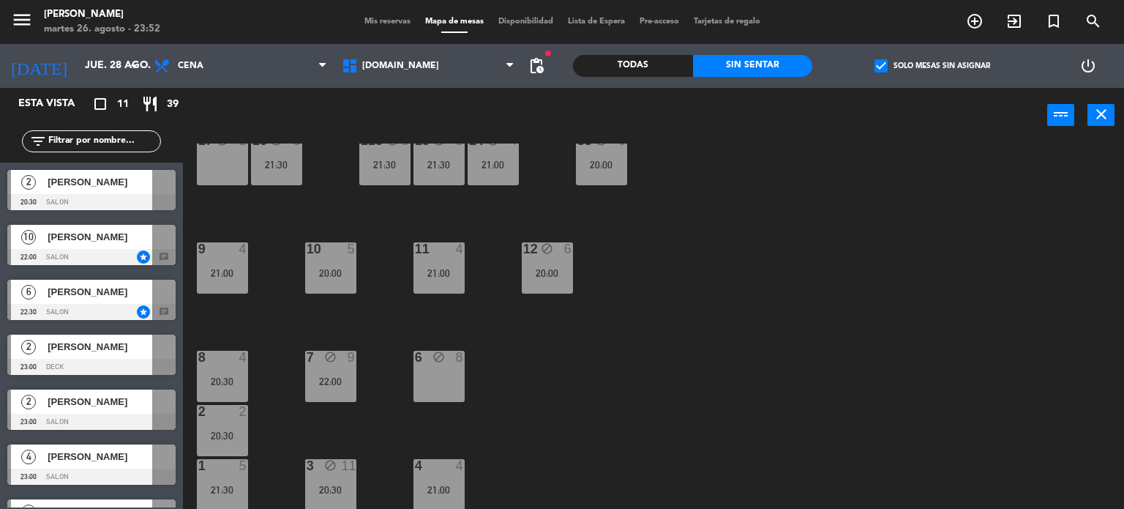
scroll to position [85, 0]
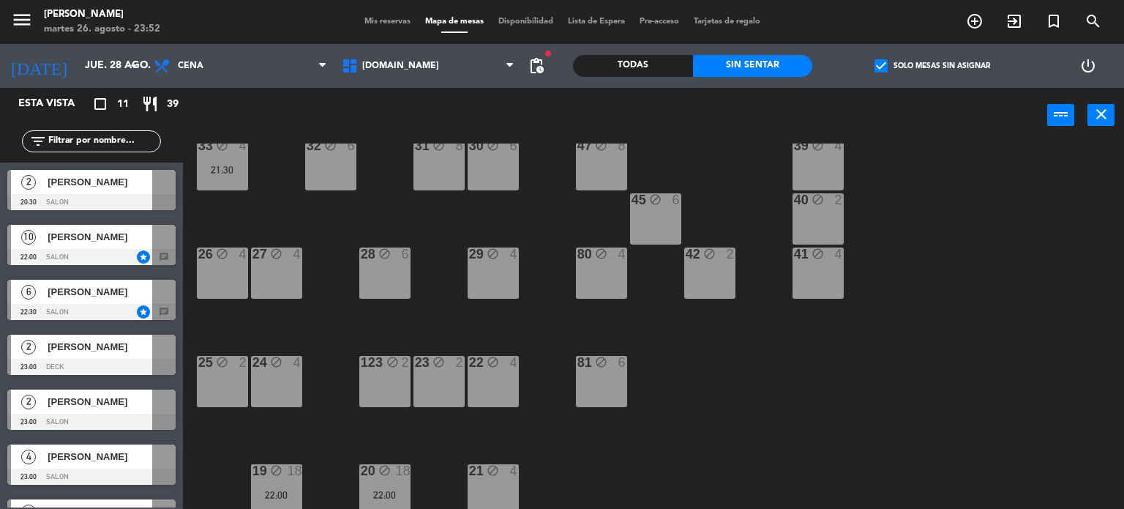
click at [91, 220] on div "10 [PERSON_NAME] 22:00 SALON star chat" at bounding box center [91, 244] width 183 height 55
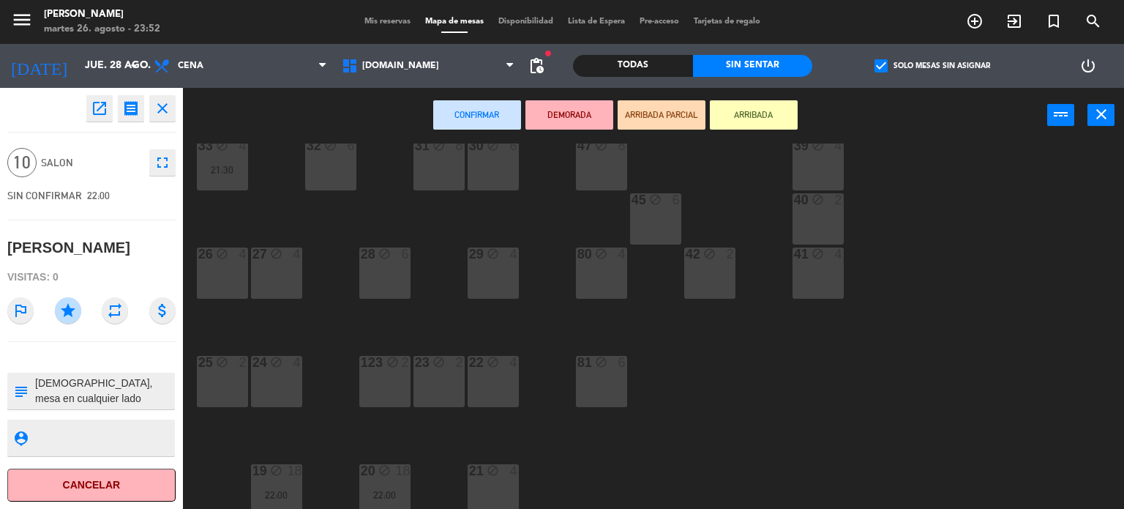
click at [742, 386] on div "34 block 2 35 block 6 21:00 36 block 8 43 block 2 37 block 8 21:30 CAVA 23 20:3…" at bounding box center [659, 326] width 930 height 366
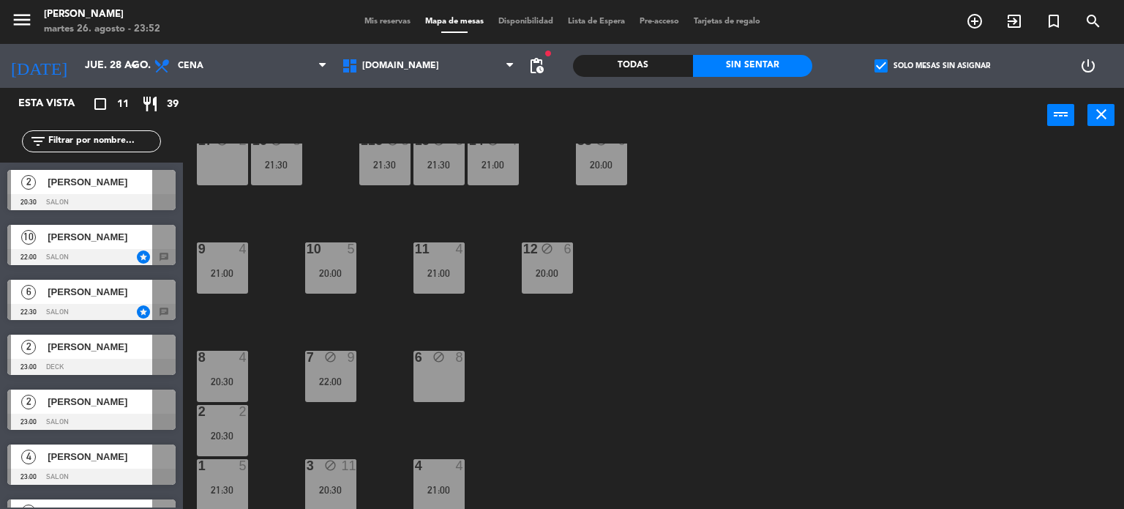
click at [338, 480] on div "3 block 11 20:30" at bounding box center [330, 484] width 51 height 51
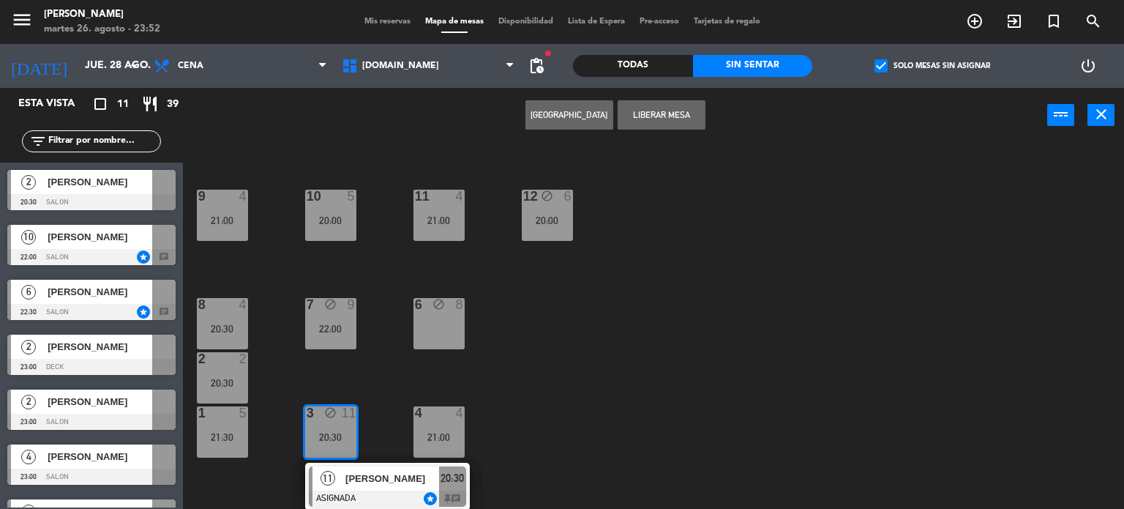
click at [374, 485] on span "[PERSON_NAME]" at bounding box center [392, 478] width 94 height 15
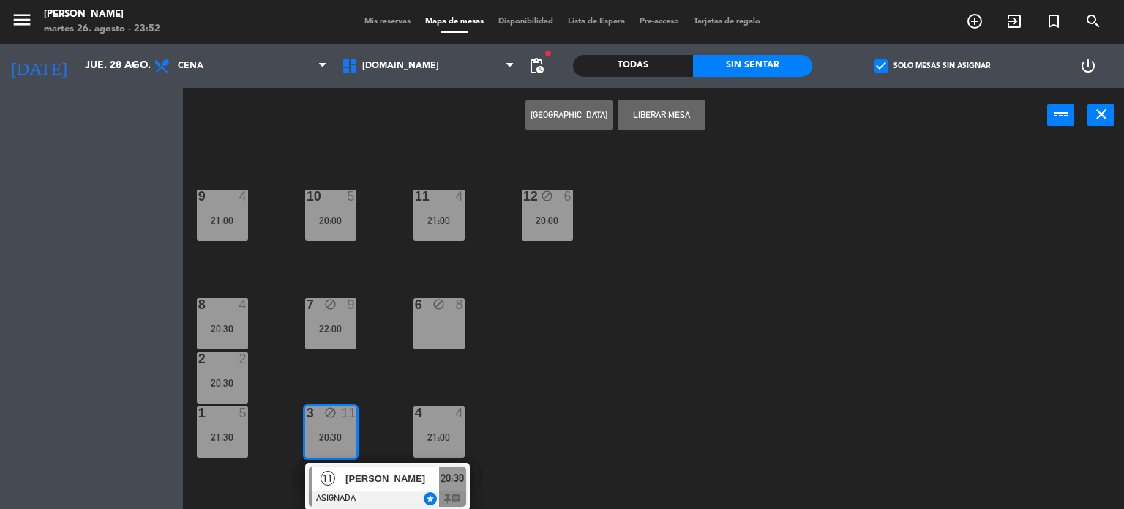
scroll to position [523, 0]
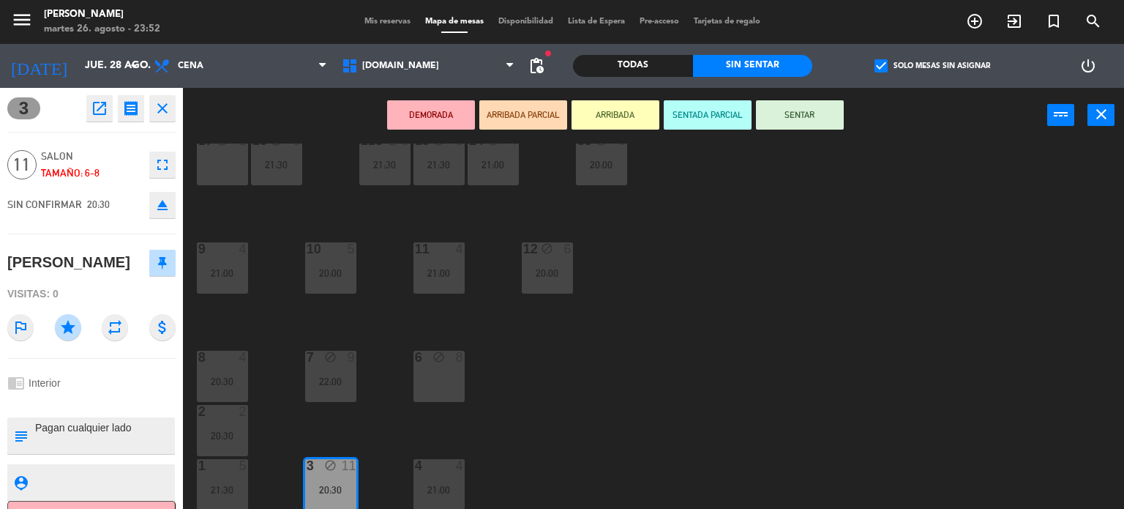
click at [509, 423] on div "34 block 2 35 block 6 21:00 36 block 8 43 block 2 37 block 8 21:30 CAVA 23 20:3…" at bounding box center [659, 326] width 930 height 366
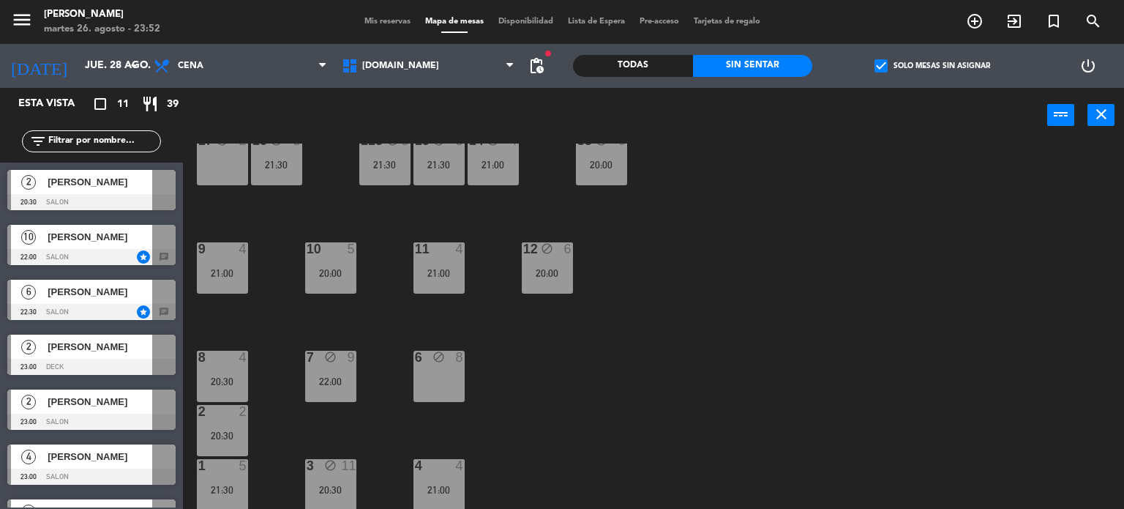
click at [348, 378] on div "22:00" at bounding box center [330, 381] width 51 height 10
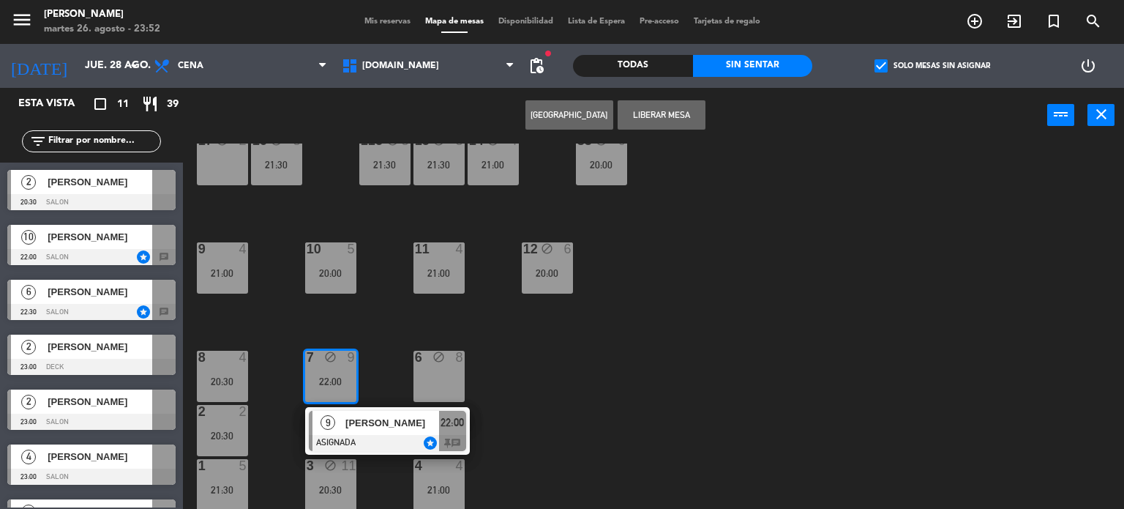
click at [373, 422] on span "[PERSON_NAME]" at bounding box center [392, 422] width 94 height 15
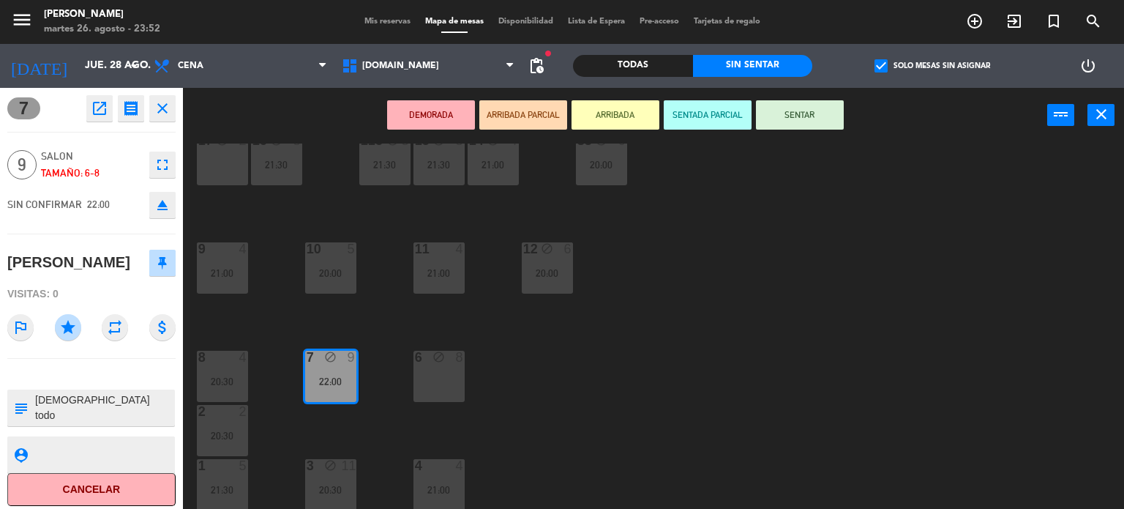
click at [373, 422] on div "34 block 2 35 block 6 21:00 36 block 8 43 block 2 37 block 8 21:30 CAVA 23 20:3…" at bounding box center [659, 326] width 930 height 366
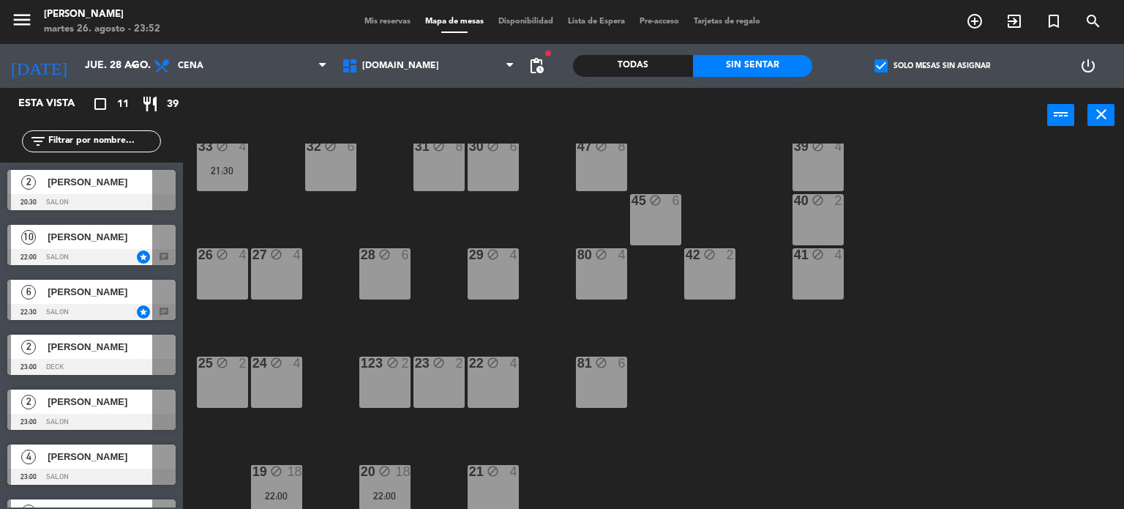
scroll to position [0, 0]
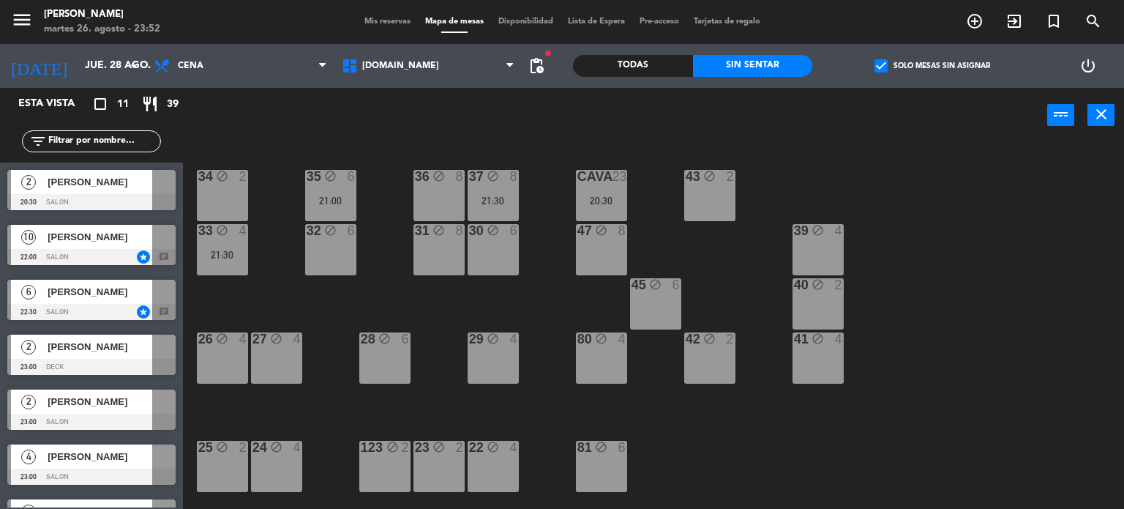
click at [499, 195] on div "21:30" at bounding box center [493, 200] width 51 height 10
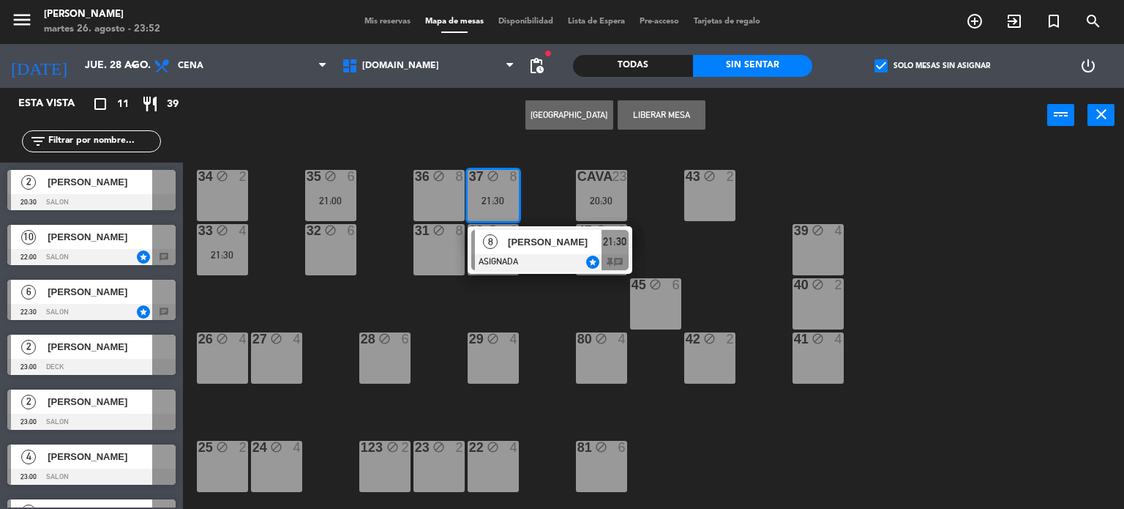
scroll to position [73, 0]
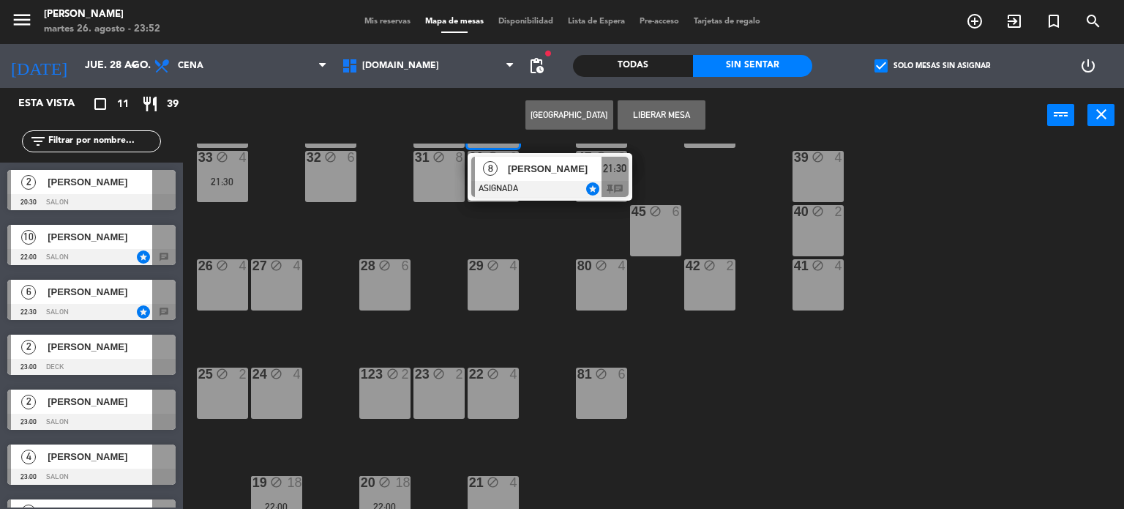
click at [639, 415] on div "34 block 2 35 block 6 21:00 36 block 8 43 block 2 37 block 8 21:30 8 [PERSON_NA…" at bounding box center [659, 326] width 930 height 366
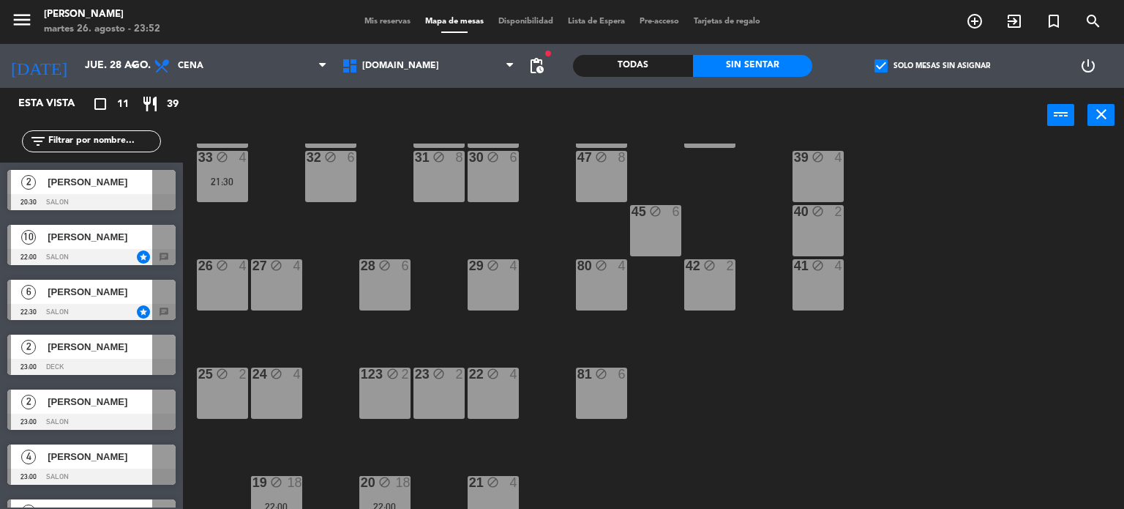
click at [138, 243] on span "[PERSON_NAME]" at bounding box center [100, 236] width 105 height 15
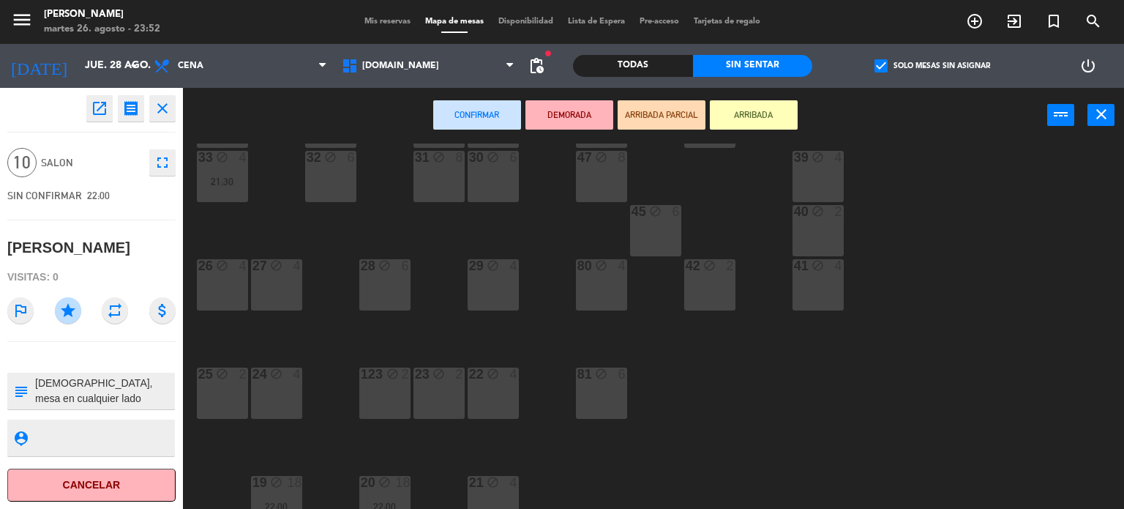
click at [785, 414] on div "34 block 2 35 block 6 21:00 36 block 8 43 block 2 37 block 8 21:30 CAVA 23 20:3…" at bounding box center [659, 326] width 930 height 366
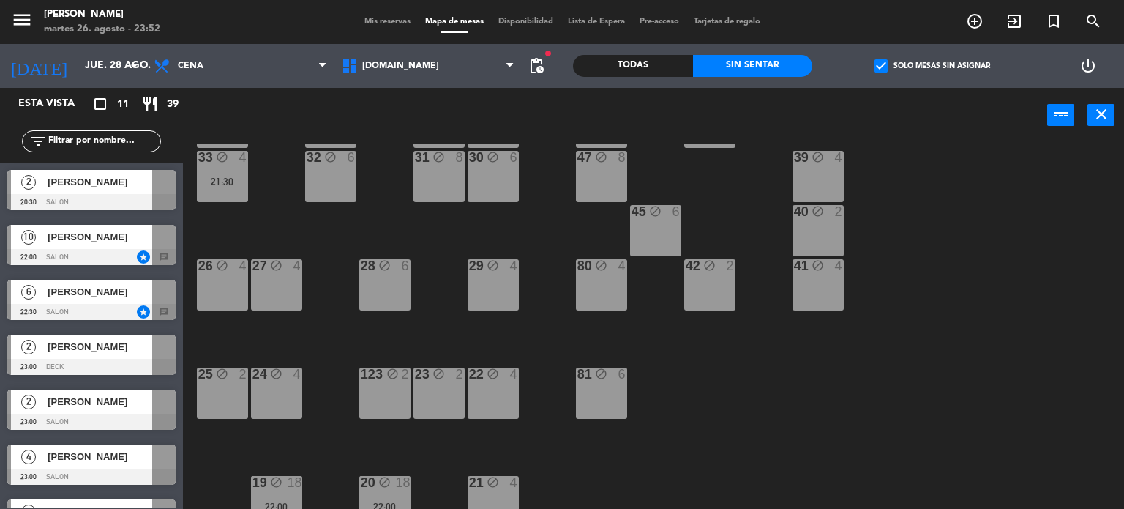
scroll to position [0, 0]
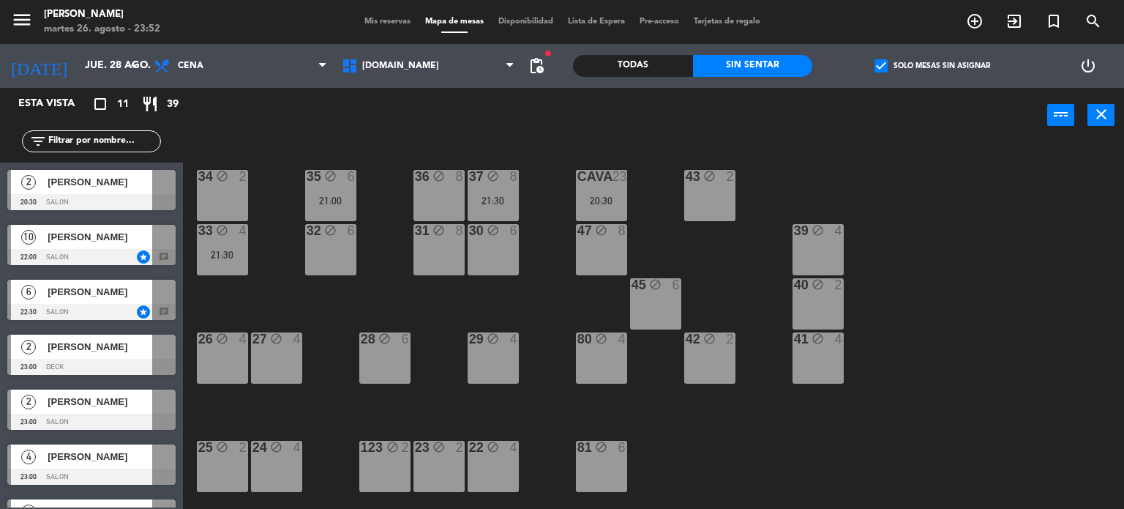
click at [509, 196] on div "21:30" at bounding box center [493, 200] width 51 height 10
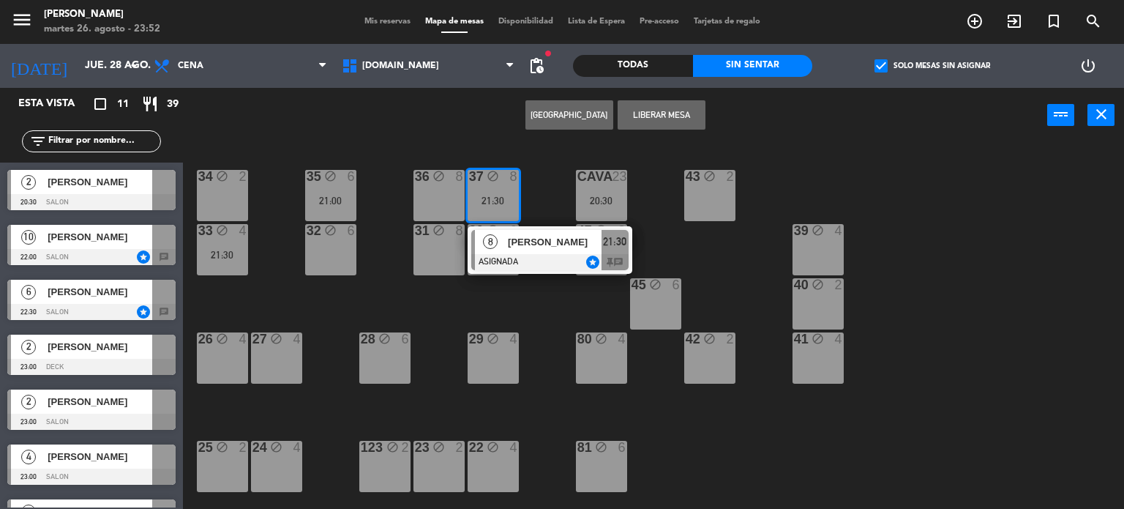
click at [542, 250] on div "[PERSON_NAME]" at bounding box center [553, 242] width 95 height 24
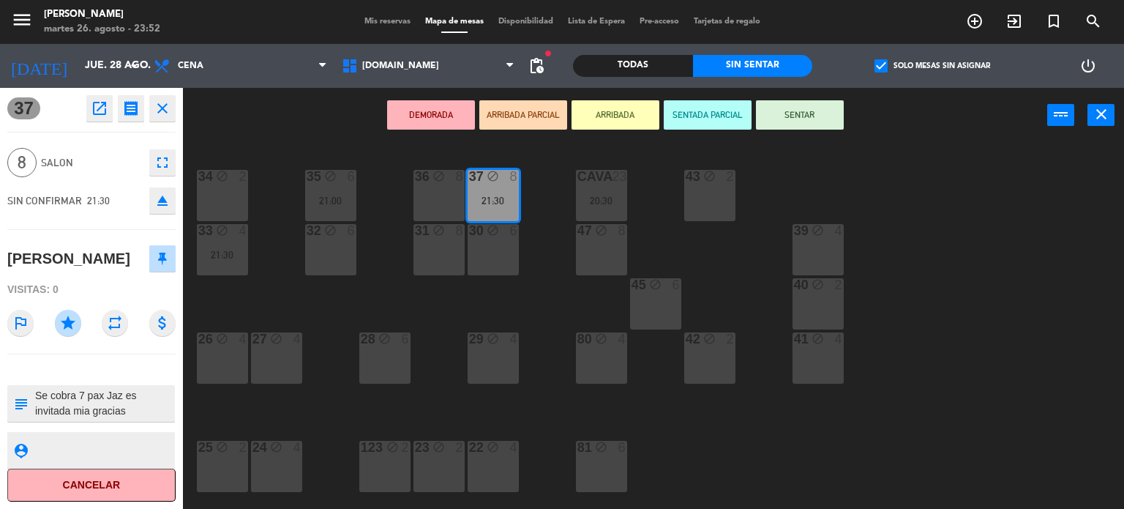
click at [531, 282] on div "34 block 2 35 block 6 21:00 36 block 8 43 block 2 37 block 8 21:30 CAVA 23 20:3…" at bounding box center [659, 326] width 930 height 366
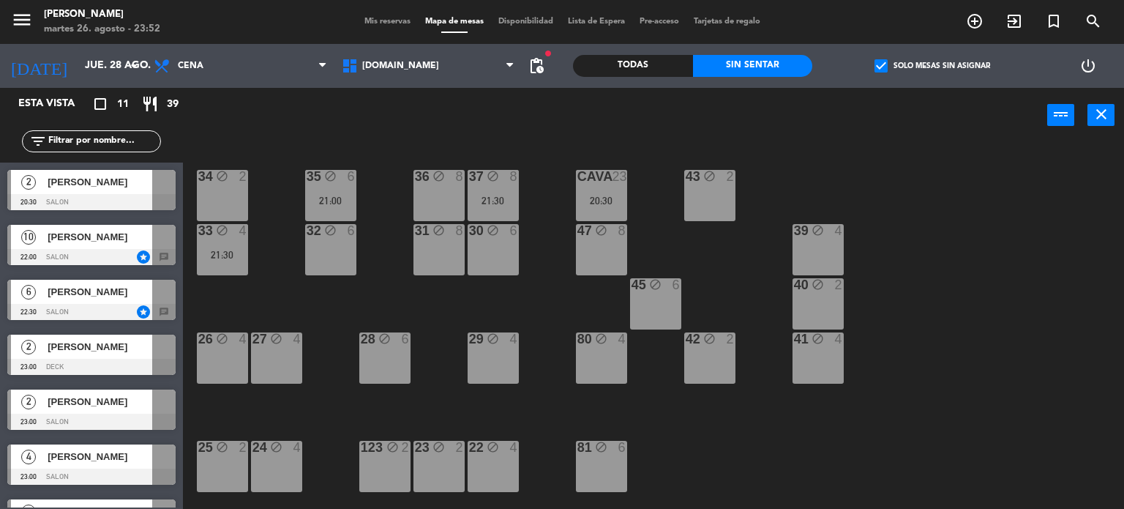
click at [506, 210] on div "37 block 8 21:30" at bounding box center [493, 195] width 51 height 51
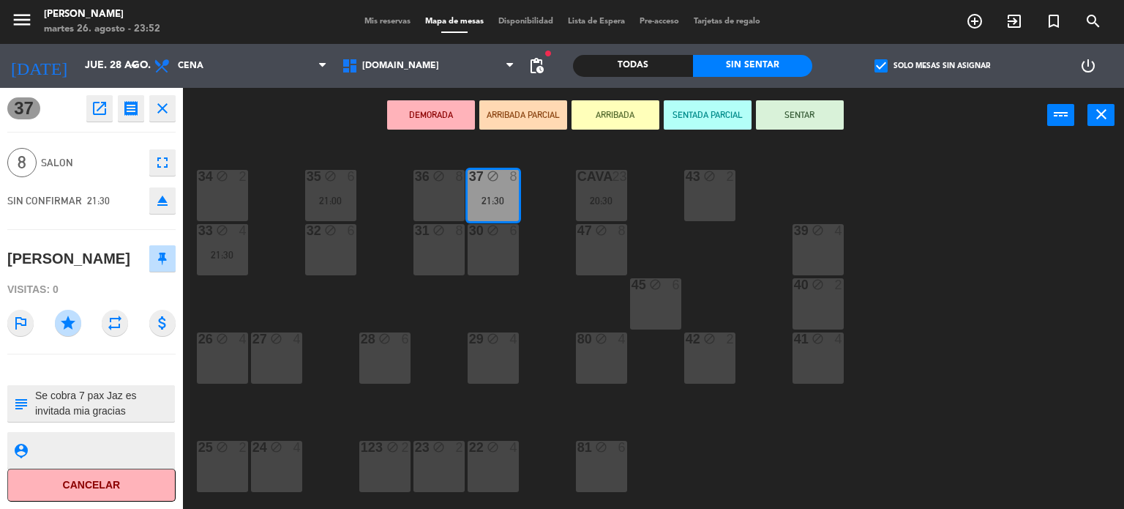
click at [561, 289] on div "34 block 2 35 block 6 21:00 36 block 8 43 block 2 37 block 8 21:30 CAVA 23 20:3…" at bounding box center [659, 326] width 930 height 366
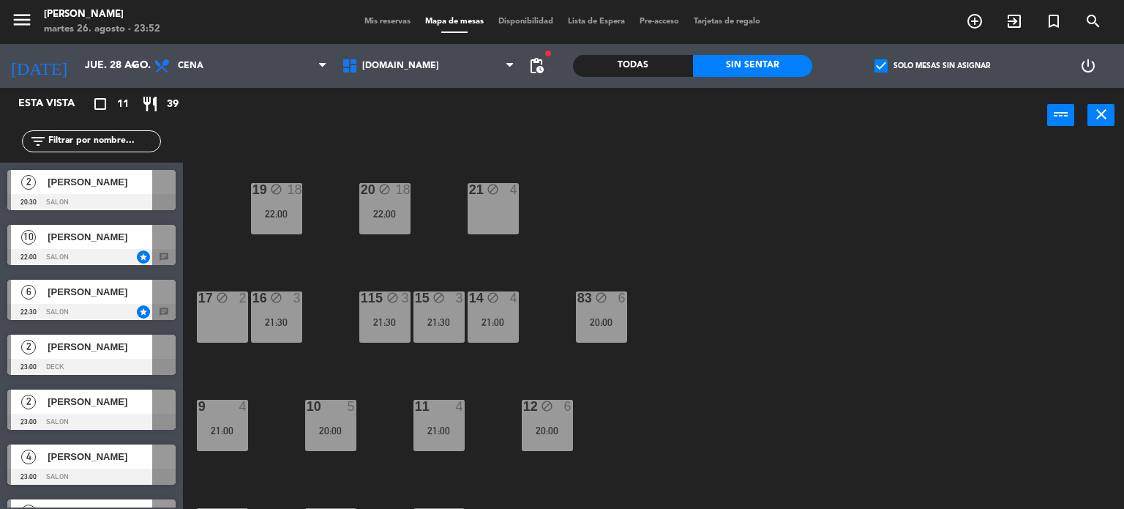
scroll to position [523, 0]
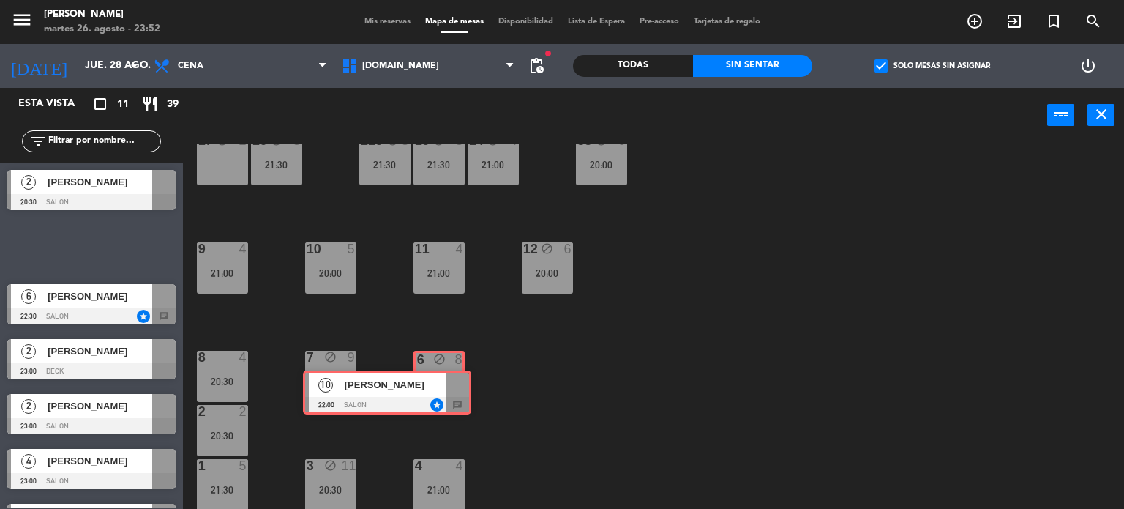
drag, startPoint x: 184, startPoint y: 248, endPoint x: 454, endPoint y: 386, distance: 302.4
click at [454, 386] on div "Esta vista crop_square 11 restaurant 39 filter_list 2 Maxi palma 20:30 SALON 10…" at bounding box center [562, 299] width 1124 height 422
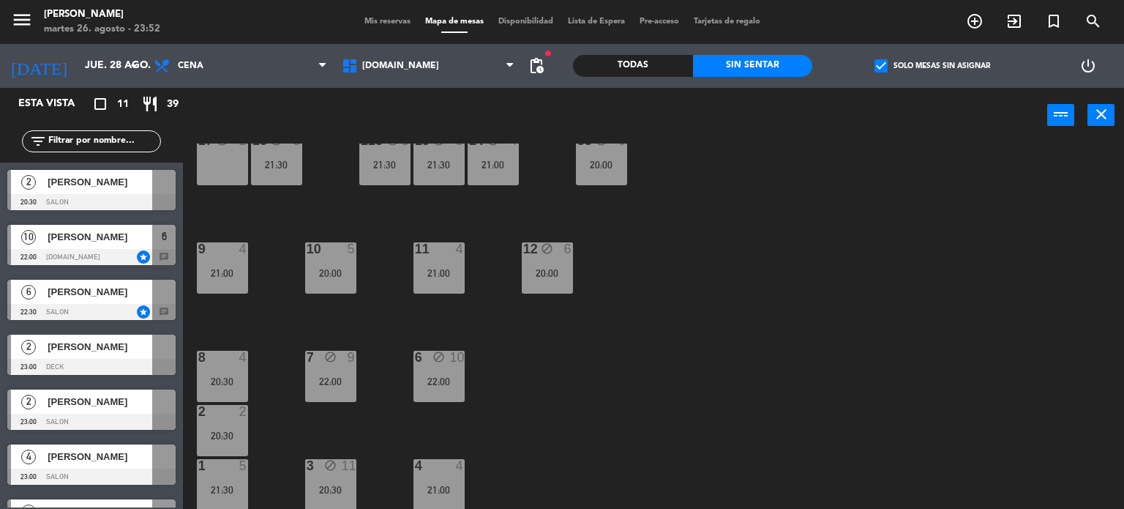
click at [597, 400] on div "34 block 2 35 block 6 21:00 36 block 8 43 block 2 37 block 8 21:30 CAVA 23 20:3…" at bounding box center [659, 326] width 930 height 366
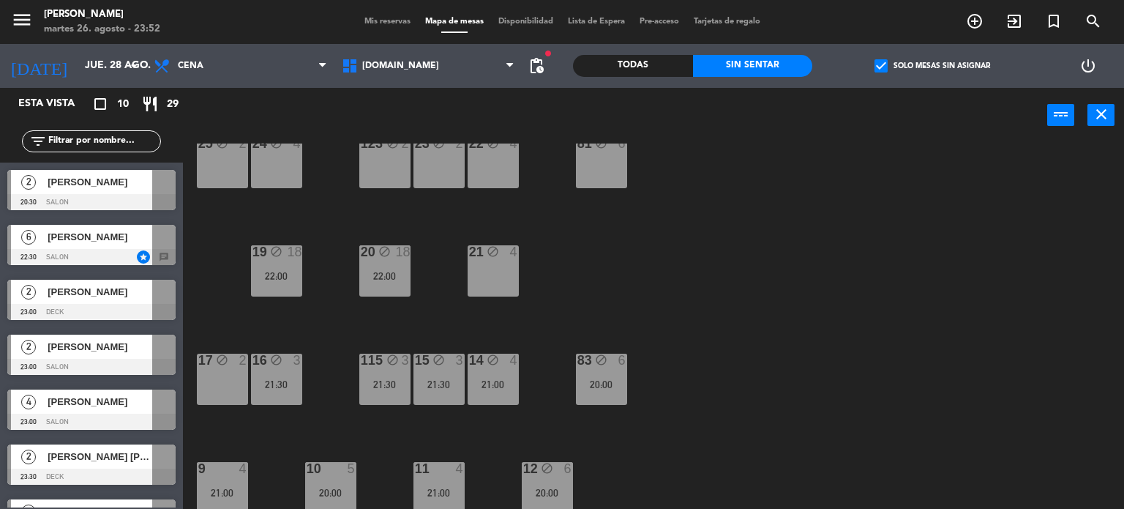
scroll to position [377, 0]
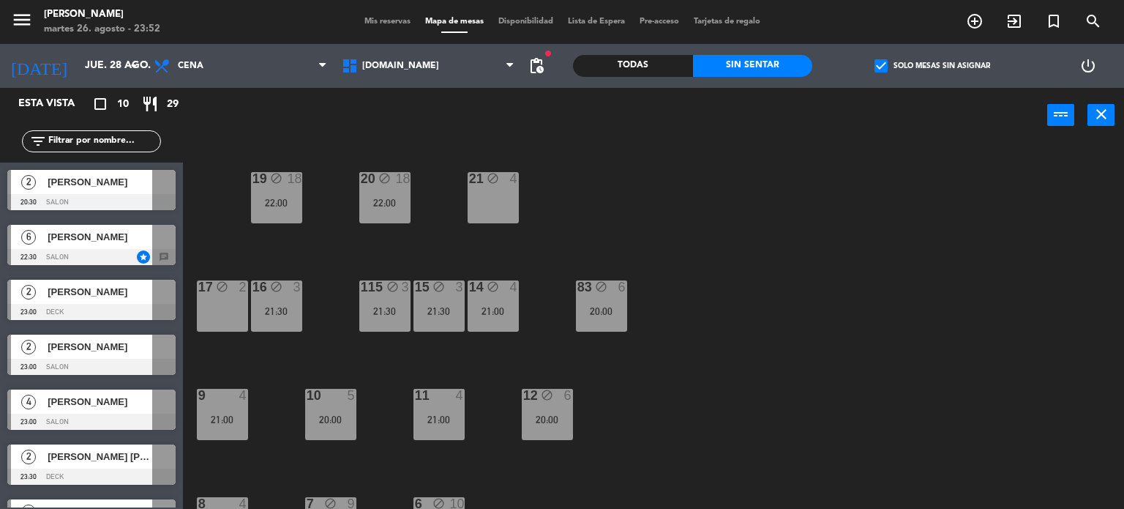
click at [893, 65] on label "check_box Solo mesas sin asignar" at bounding box center [933, 65] width 116 height 13
click at [932, 66] on input "check_box Solo mesas sin asignar" at bounding box center [932, 66] width 0 height 0
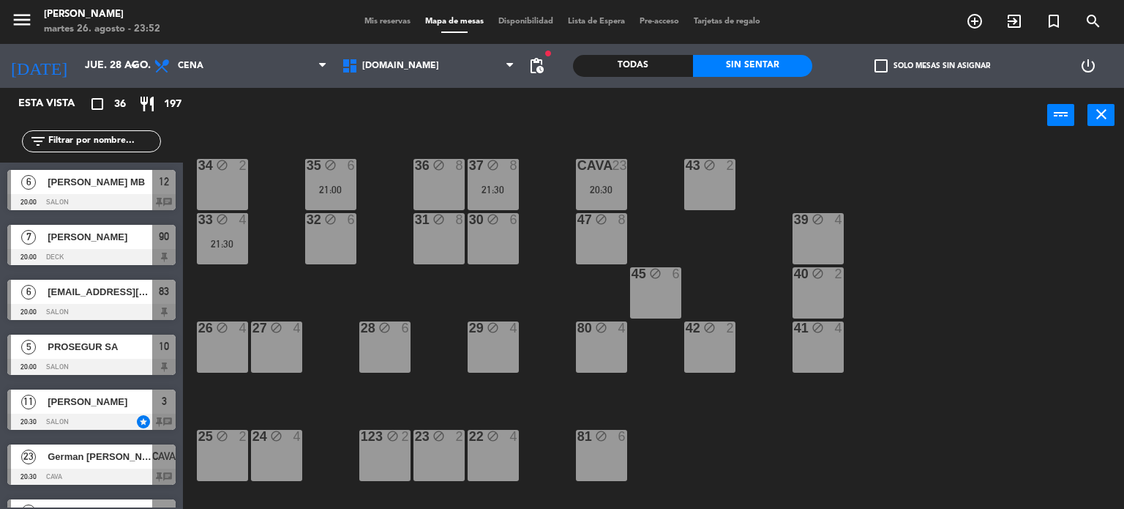
scroll to position [0, 0]
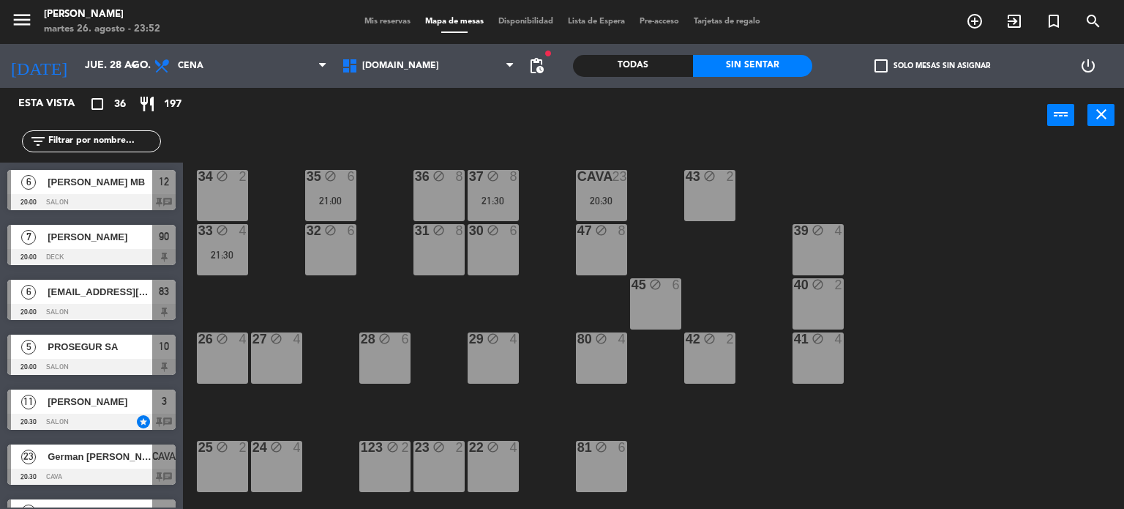
click at [679, 34] on div "menu Gardiner martes 26. agosto - 23:52 Mis reservas Mapa de mesas Disponibilid…" at bounding box center [562, 22] width 1124 height 44
click at [679, 44] on div "Todas Sin sentar" at bounding box center [692, 66] width 239 height 44
drag, startPoint x: 681, startPoint y: 55, endPoint x: 679, endPoint y: 64, distance: 9.8
click at [680, 64] on div "Todas" at bounding box center [633, 66] width 120 height 22
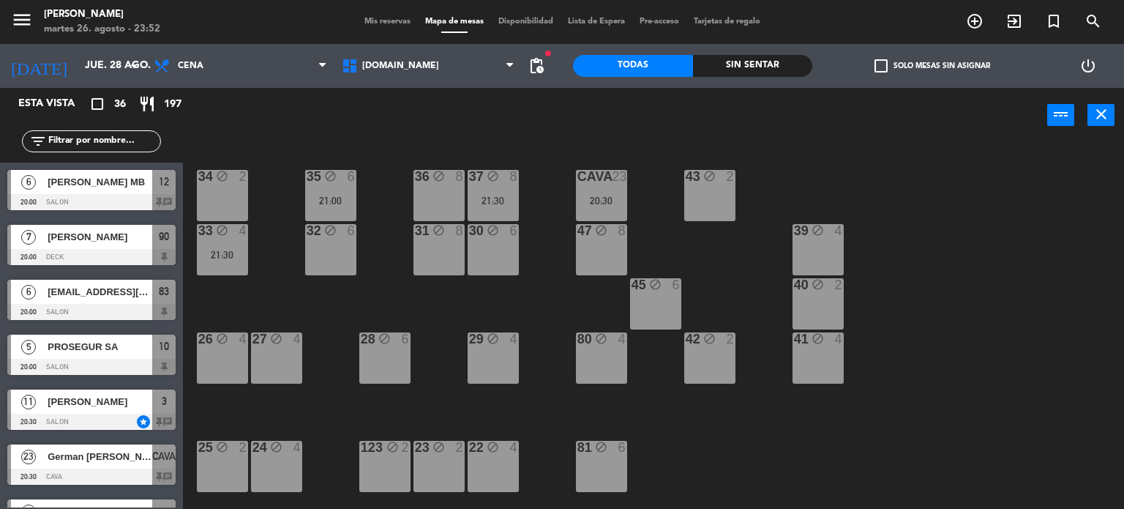
click at [679, 72] on div "Todas" at bounding box center [633, 66] width 120 height 22
click at [121, 60] on input "jue. 28 ago." at bounding box center [147, 66] width 139 height 26
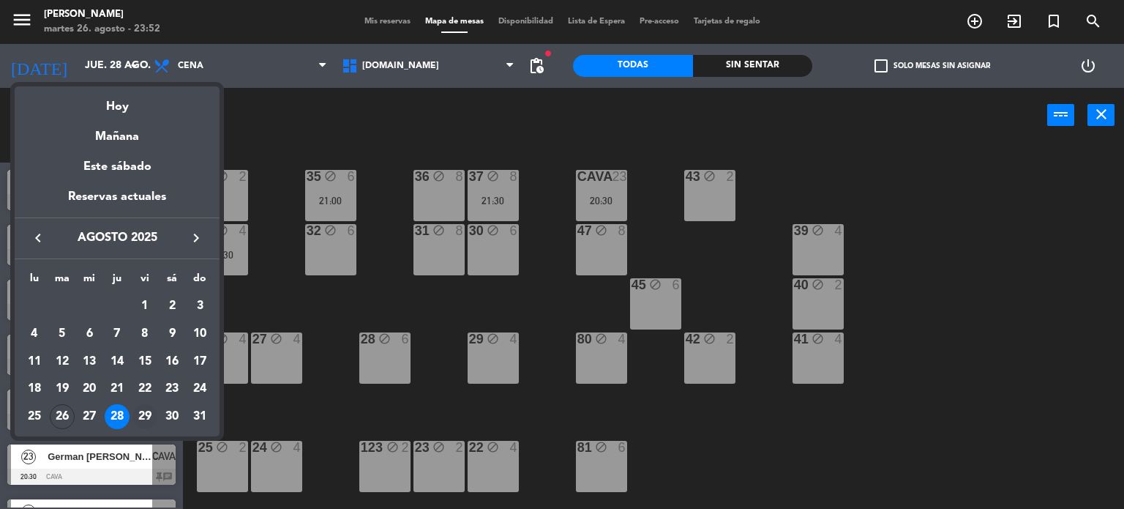
click at [145, 416] on div "29" at bounding box center [144, 416] width 25 height 25
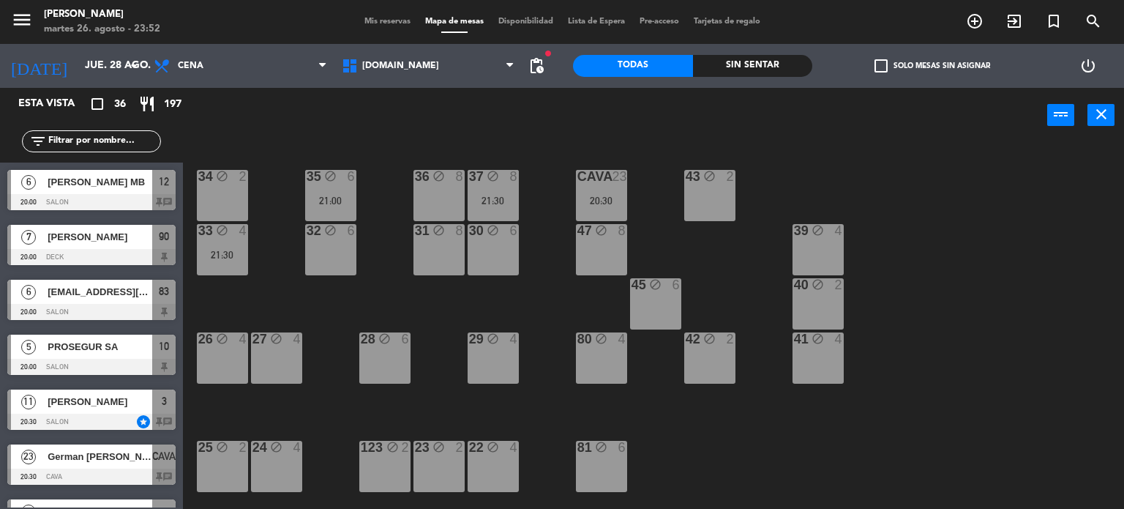
type input "vie. 29 ago."
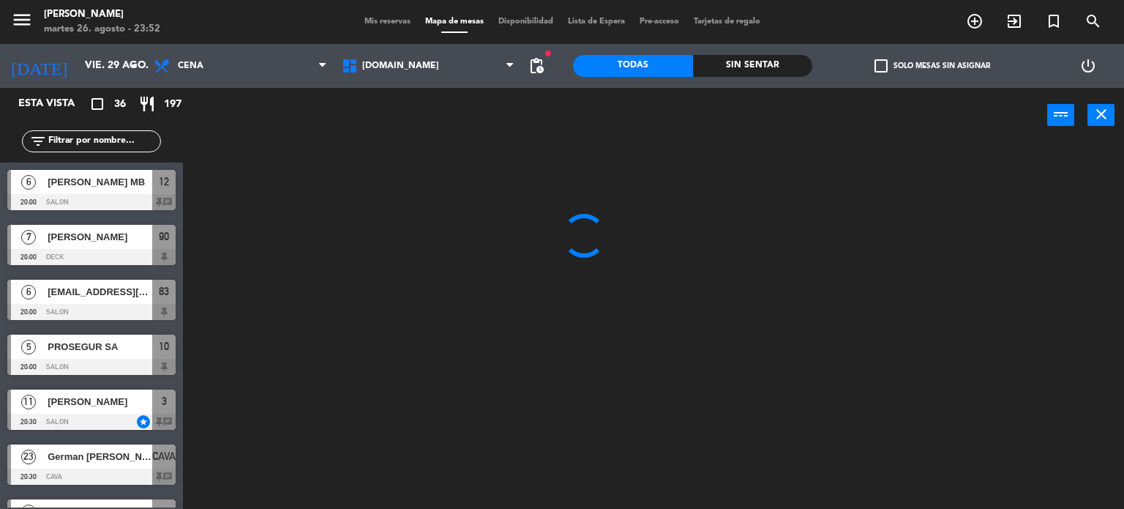
click at [791, 72] on div "Sin sentar" at bounding box center [753, 66] width 120 height 22
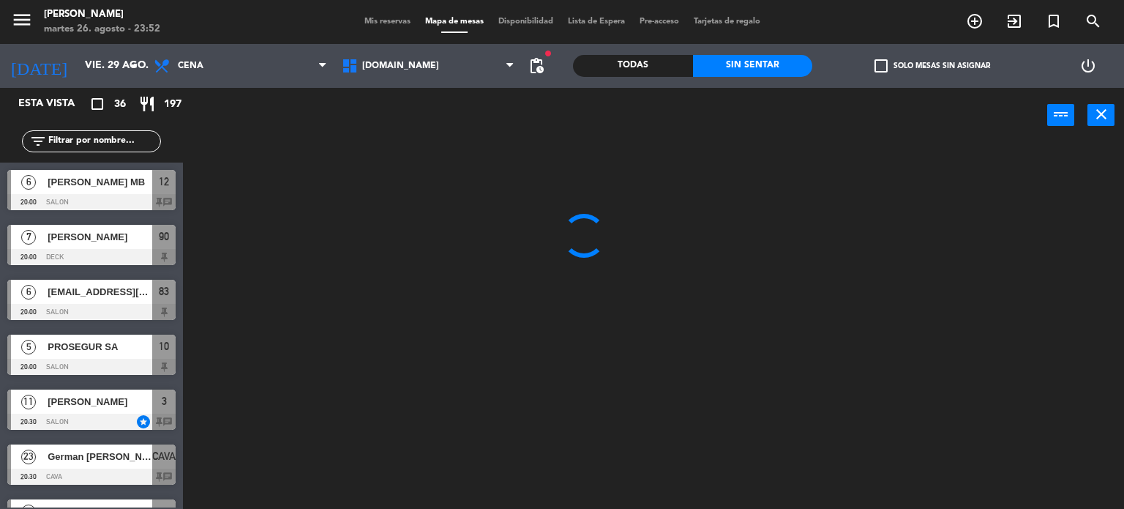
click at [885, 71] on span "check_box_outline_blank" at bounding box center [881, 65] width 13 height 13
click at [932, 66] on input "check_box_outline_blank Solo mesas sin asignar" at bounding box center [932, 66] width 0 height 0
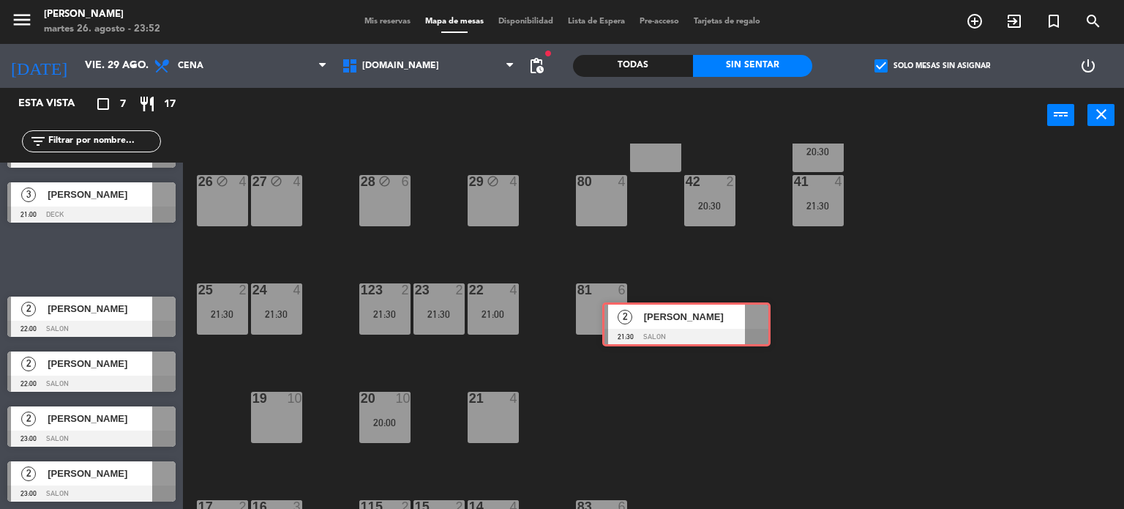
scroll to position [304, 0]
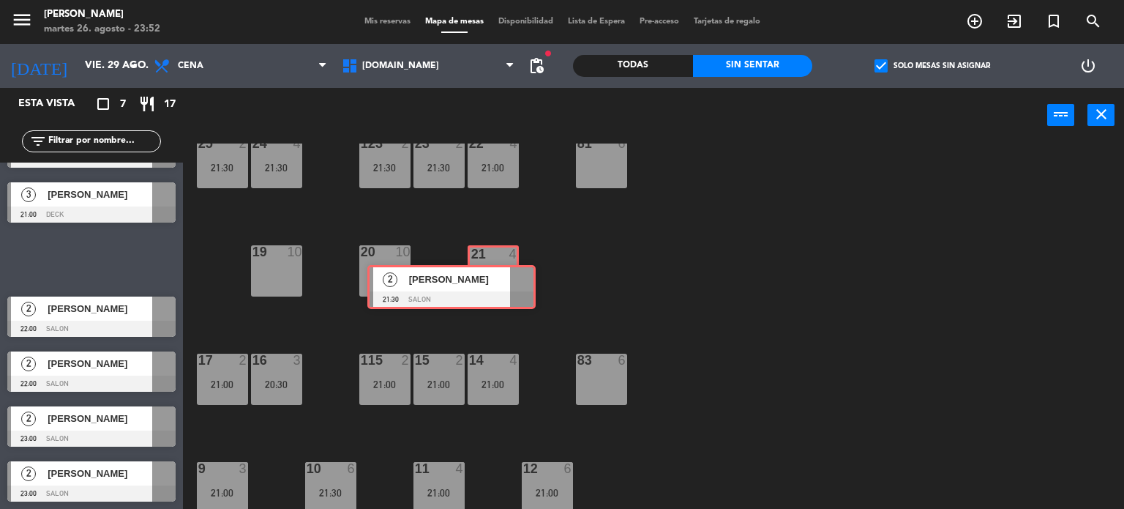
drag, startPoint x: 132, startPoint y: 301, endPoint x: 493, endPoint y: 286, distance: 360.4
click at [493, 286] on div "Esta vista crop_square 7 restaurant 17 filter_list 4 [PERSON_NAME] 19:30 SALON …" at bounding box center [562, 299] width 1124 height 422
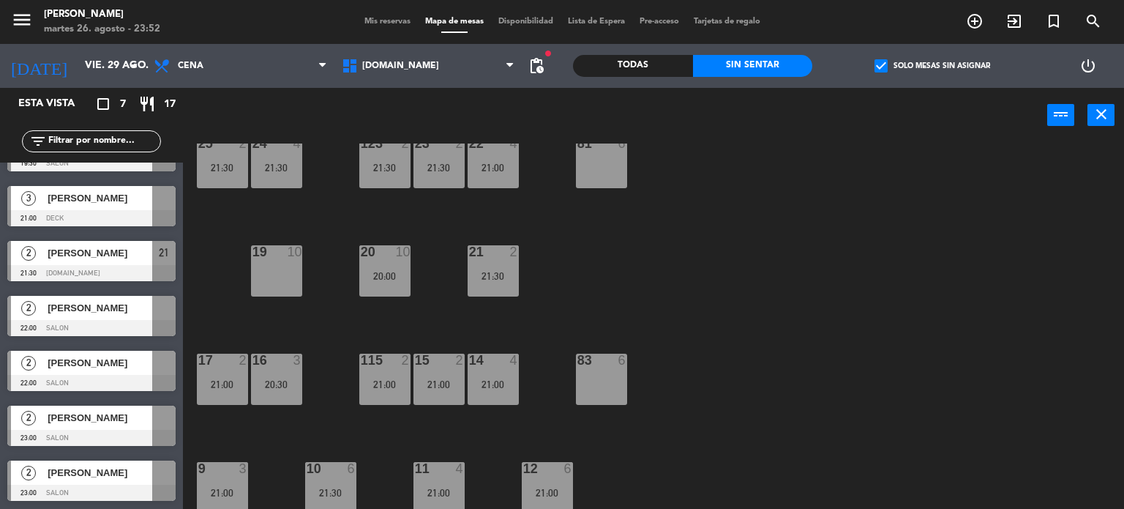
click at [449, 306] on div "34 block 2 35 block 6 36 block 8 43 2 20:30 37 10 CAVA 22 21:00 33 block 4 32 b…" at bounding box center [659, 326] width 930 height 366
click at [387, 282] on div "20 10 20:00" at bounding box center [384, 270] width 51 height 51
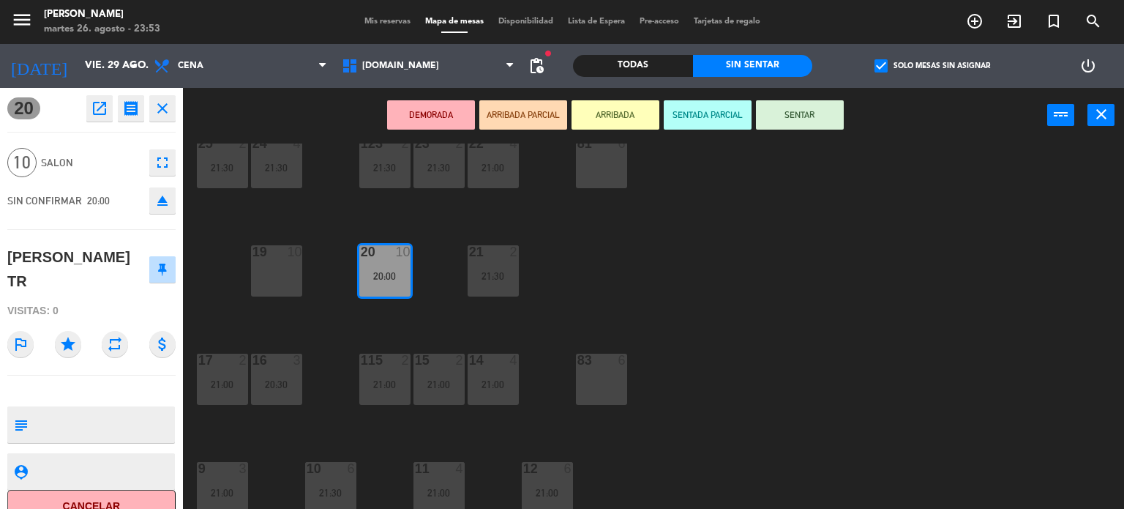
click at [670, 316] on div "34 block 2 35 block 6 36 block 8 43 2 20:30 37 10 CAVA 22 21:00 33 block 4 32 b…" at bounding box center [659, 326] width 930 height 366
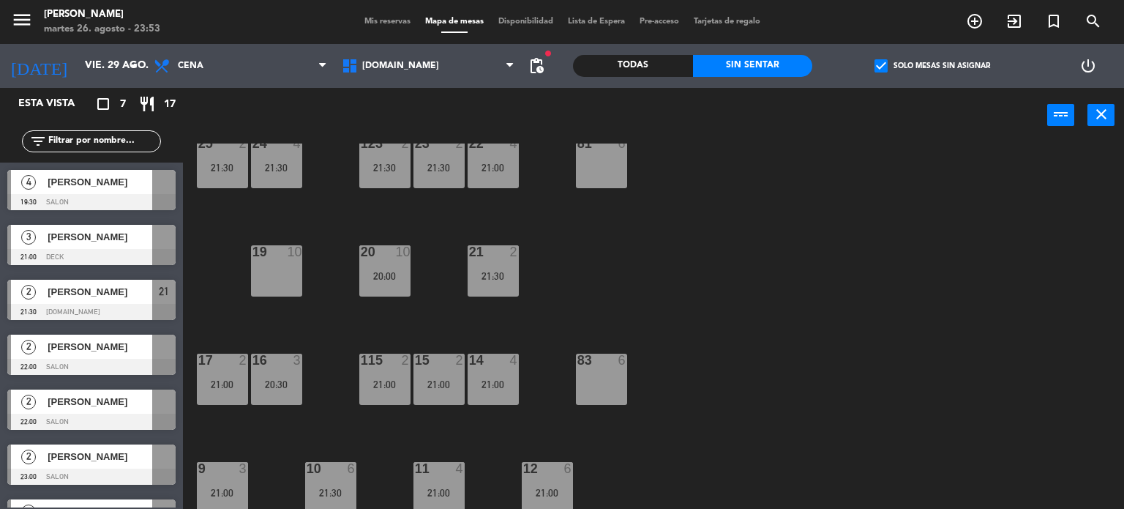
click at [380, 288] on div "20 10 20:00" at bounding box center [384, 270] width 51 height 51
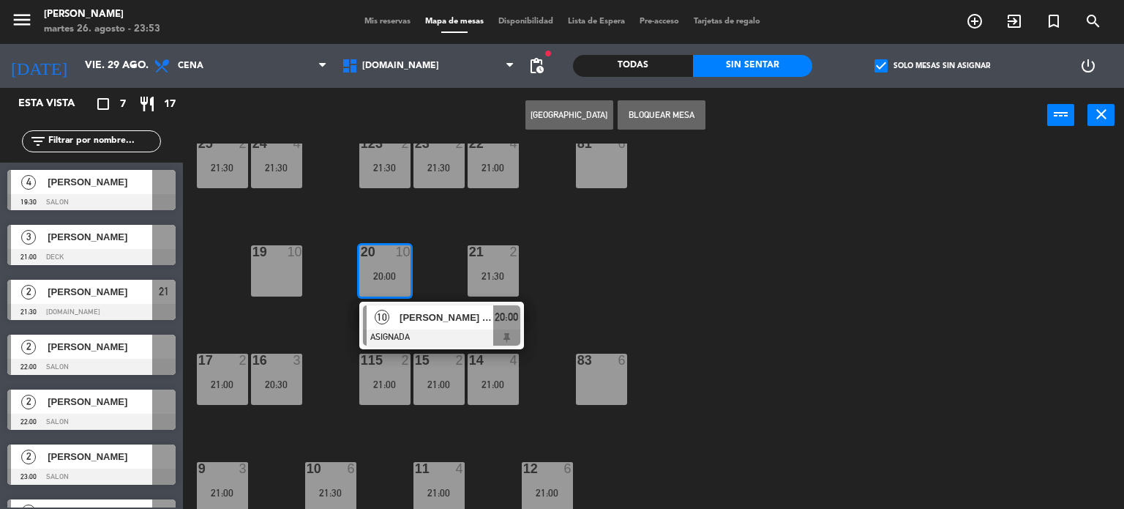
click at [411, 319] on span "[PERSON_NAME] TR" at bounding box center [447, 317] width 94 height 15
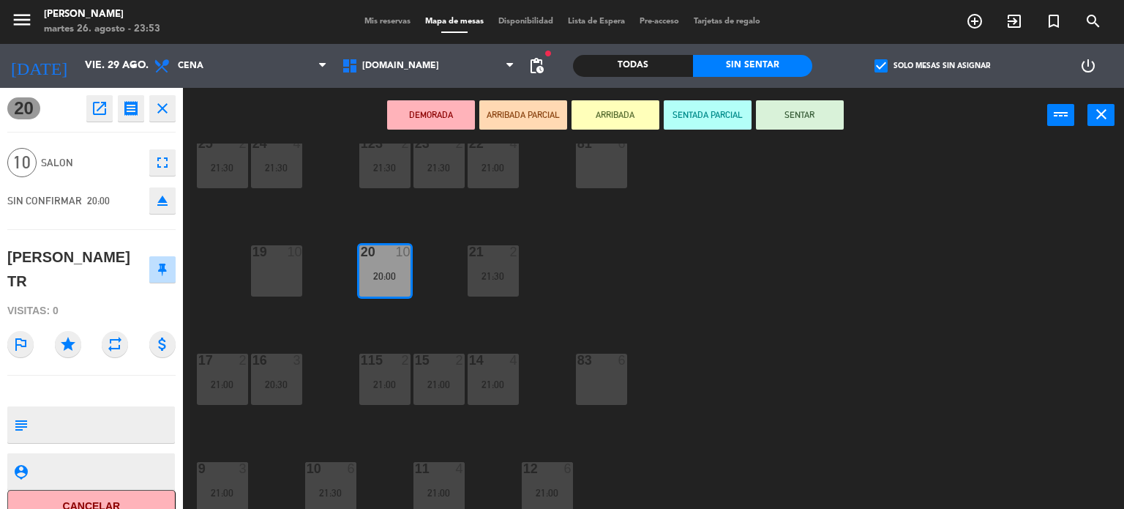
click at [119, 409] on textarea at bounding box center [104, 424] width 140 height 31
type textarea "dijo que viene con las nietas"
click at [146, 356] on div "20 open_in_new receipt 8:00 PM vie., 29 ago. 10 personas [PERSON_NAME] [PERSON_…" at bounding box center [91, 298] width 183 height 421
click at [770, 397] on div "34 block 2 35 block 6 36 block 8 43 2 20:30 37 10 CAVA 22 21:00 33 block 4 32 b…" at bounding box center [659, 326] width 930 height 366
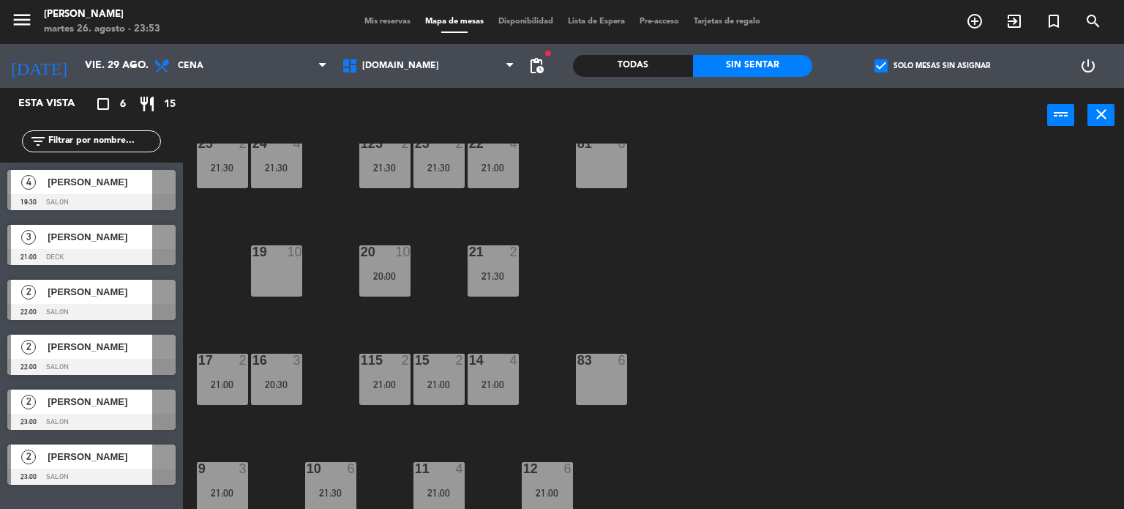
scroll to position [523, 0]
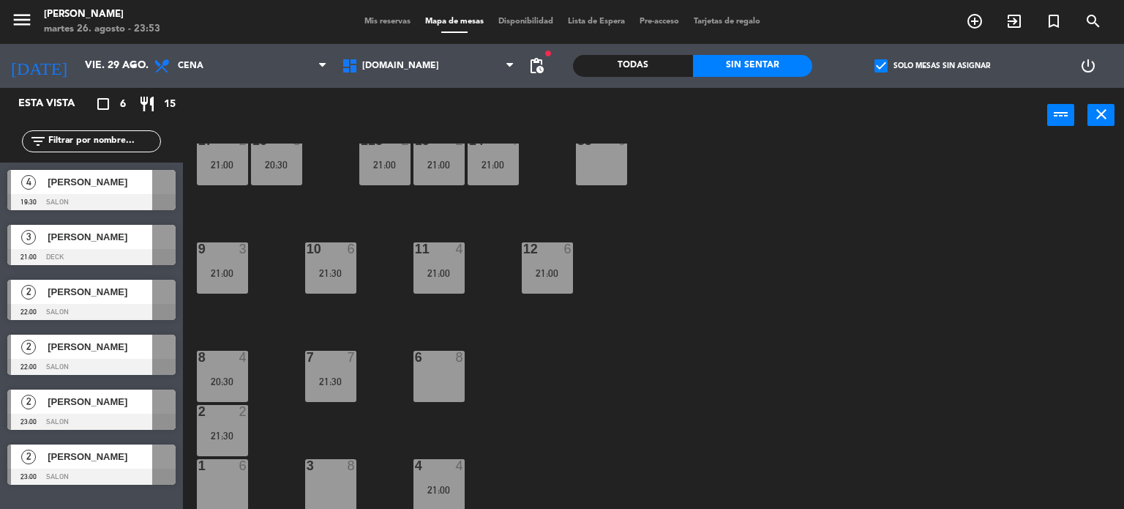
click at [416, 382] on div "6 8" at bounding box center [439, 376] width 51 height 51
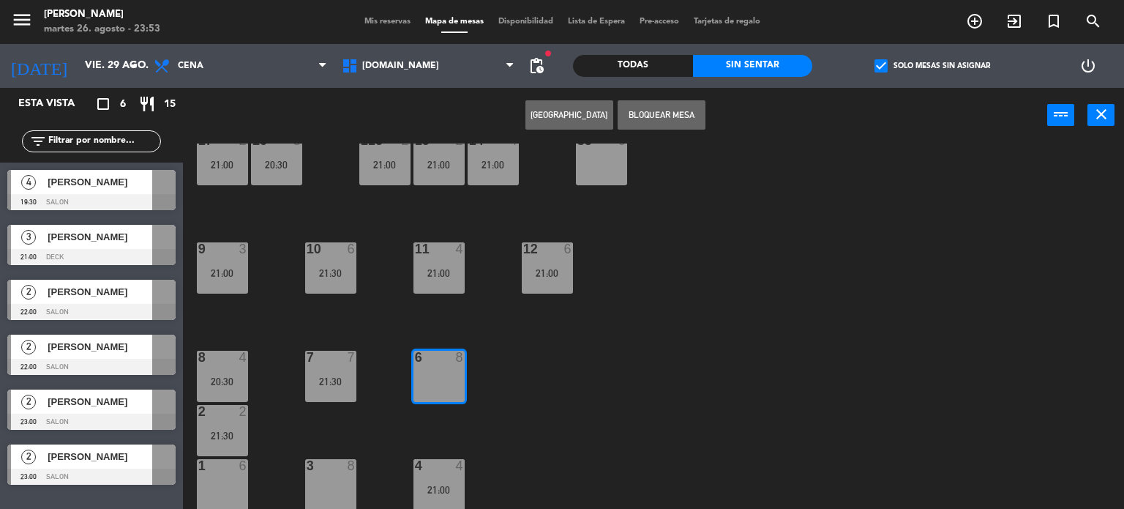
click at [343, 376] on div "21:30" at bounding box center [330, 381] width 51 height 10
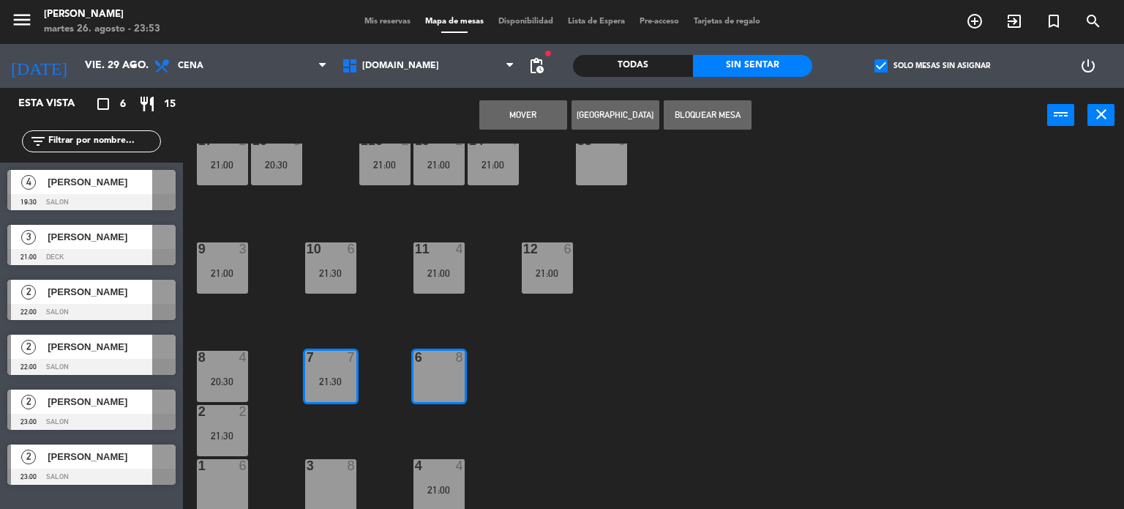
click at [376, 415] on div "34 block 2 35 block 6 36 block 8 43 2 20:30 37 10 CAVA 22 21:00 33 block 4 32 b…" at bounding box center [659, 326] width 930 height 366
